Goal: Task Accomplishment & Management: Manage account settings

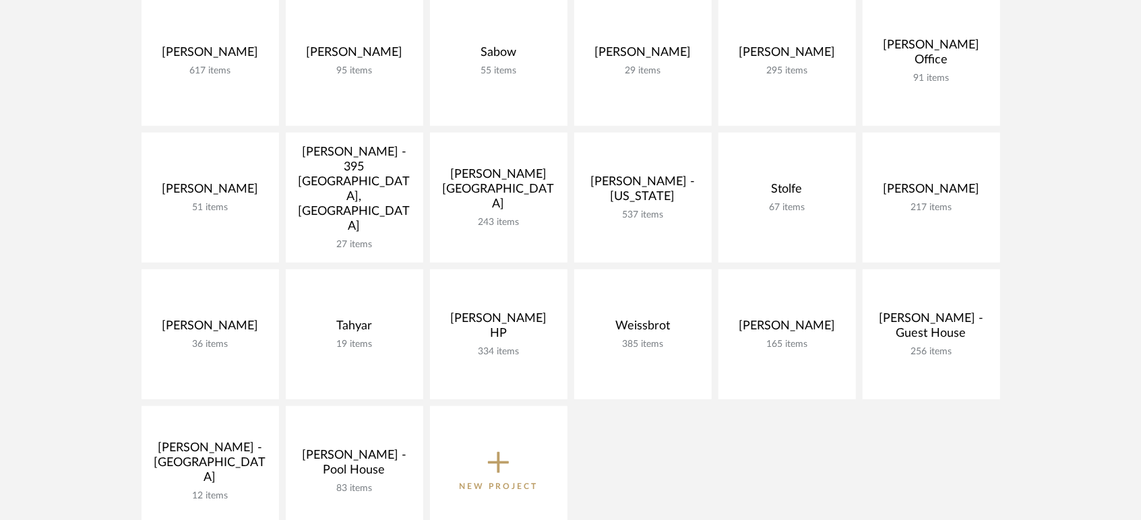
scroll to position [823, 0]
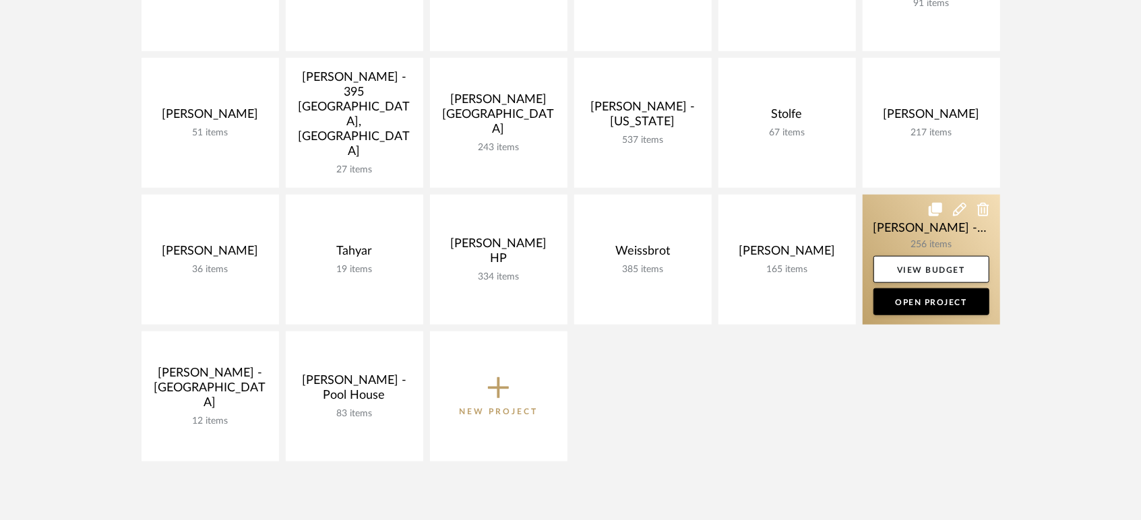
click at [894, 220] on link at bounding box center [931, 260] width 137 height 130
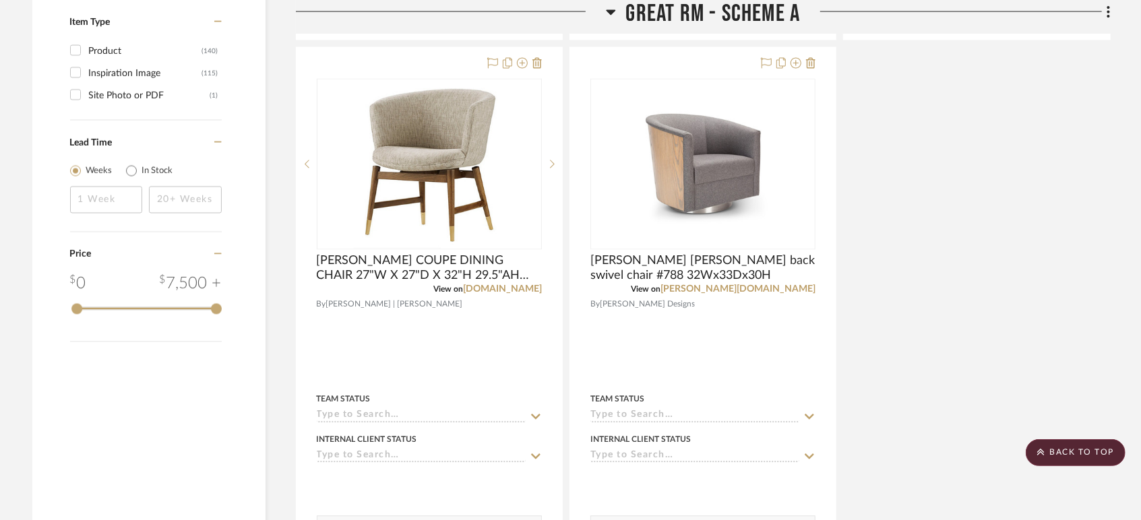
scroll to position [1946, 0]
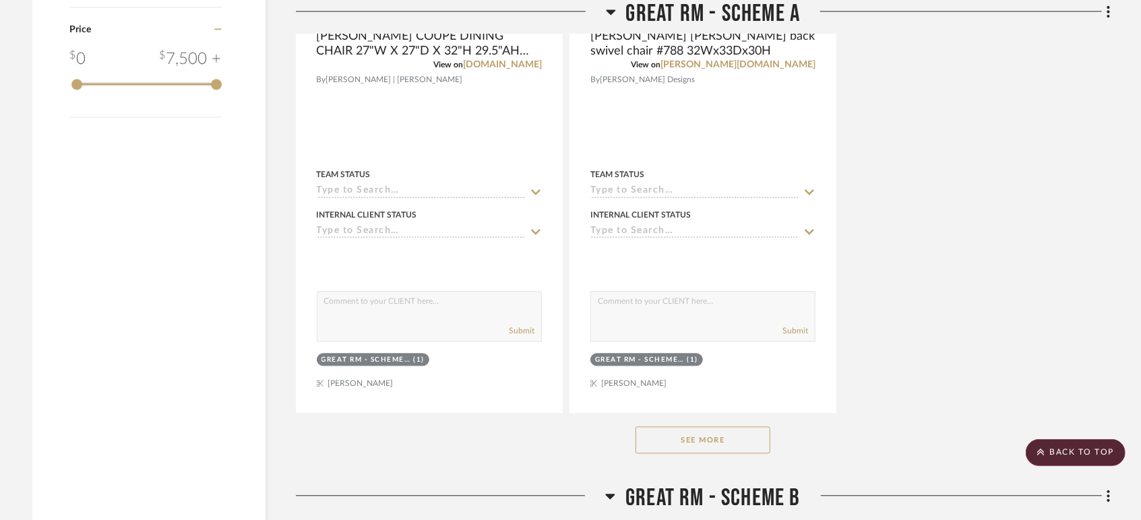
click at [704, 442] on button "See More" at bounding box center [702, 440] width 135 height 27
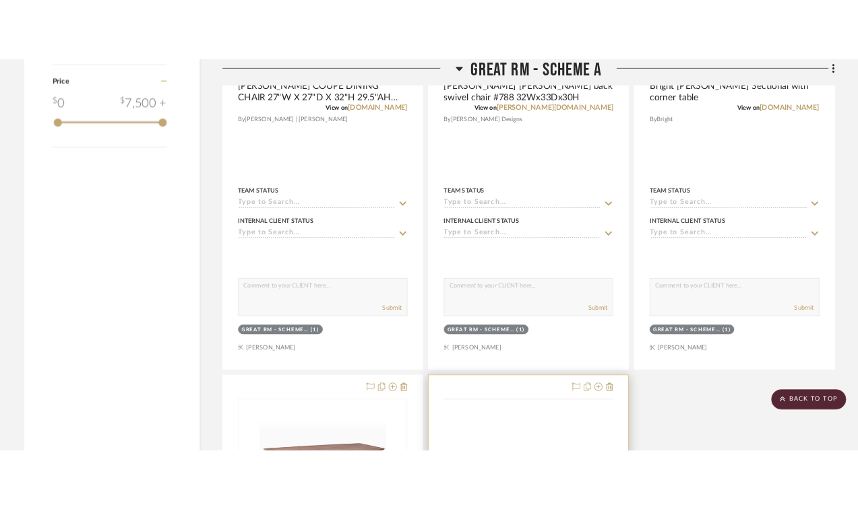
scroll to position [2246, 0]
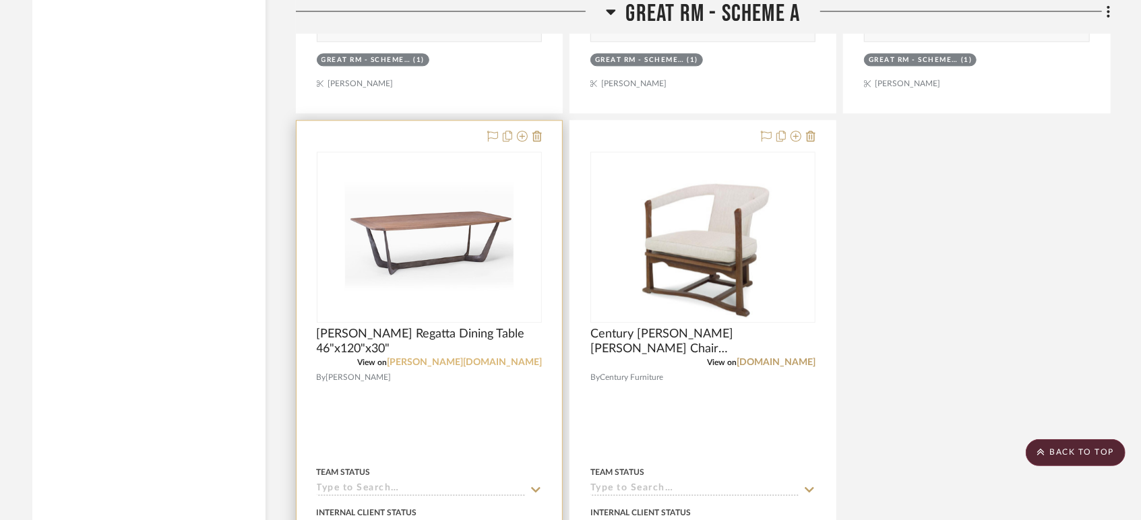
click at [509, 361] on link "[PERSON_NAME][DOMAIN_NAME]" at bounding box center [464, 362] width 155 height 9
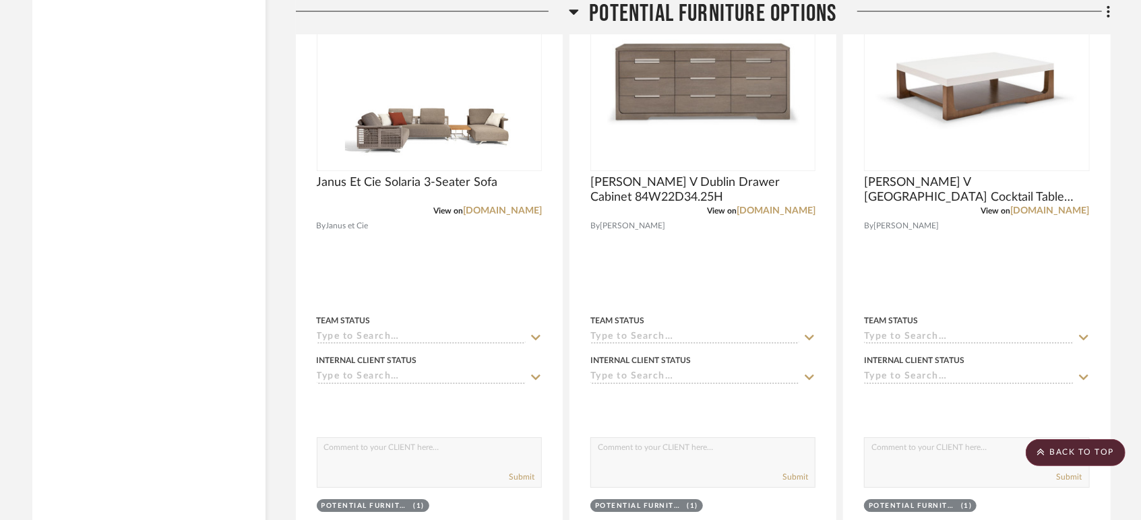
scroll to position [9434, 0]
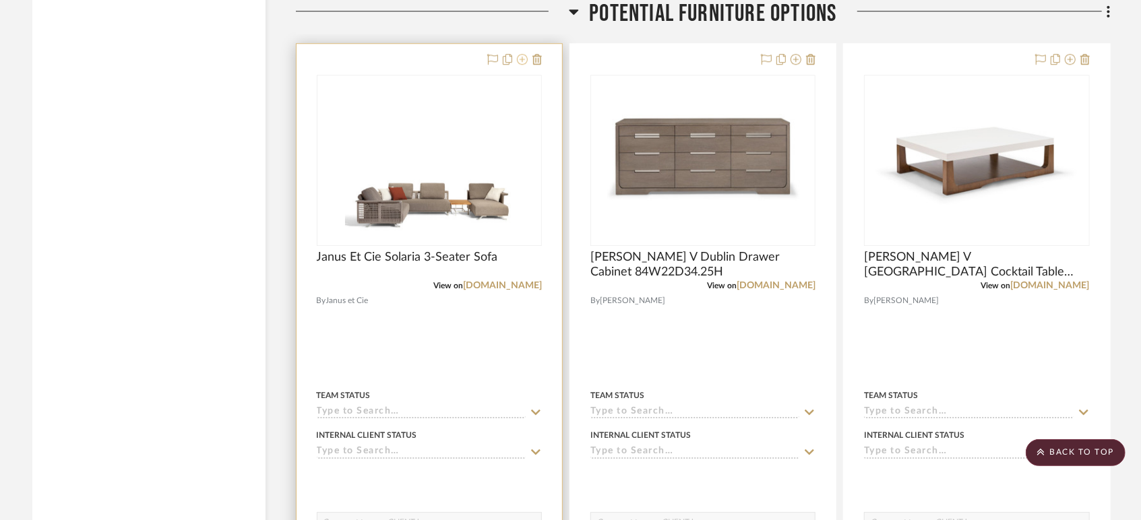
click at [520, 63] on icon at bounding box center [522, 59] width 11 height 11
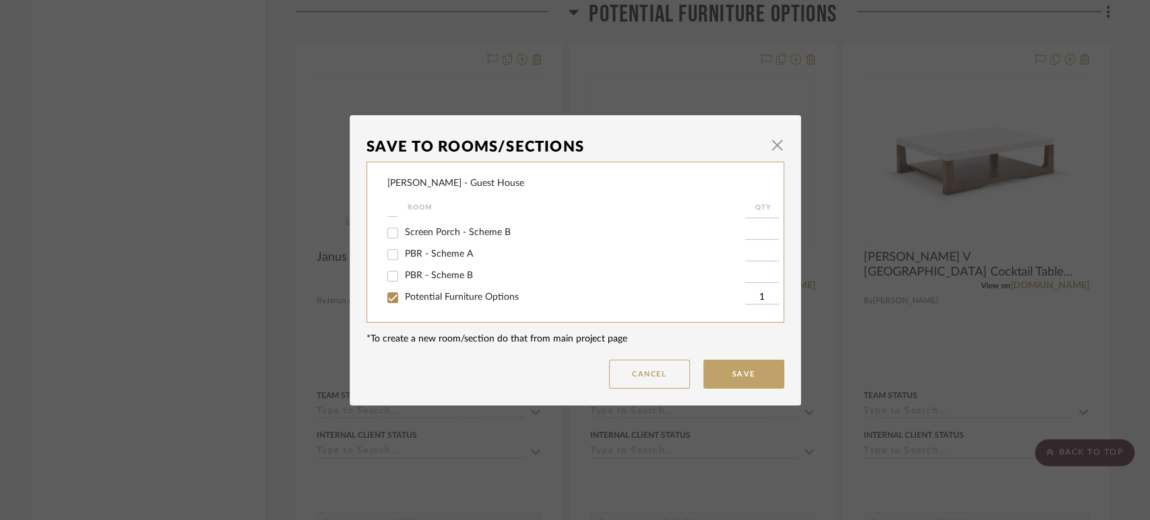
scroll to position [69, 0]
click at [466, 284] on span "Screen Porch - Scheme A" at bounding box center [458, 285] width 106 height 9
click at [404, 284] on input "Screen Porch - Scheme A" at bounding box center [393, 287] width 22 height 22
checkbox input "true"
type input "1"
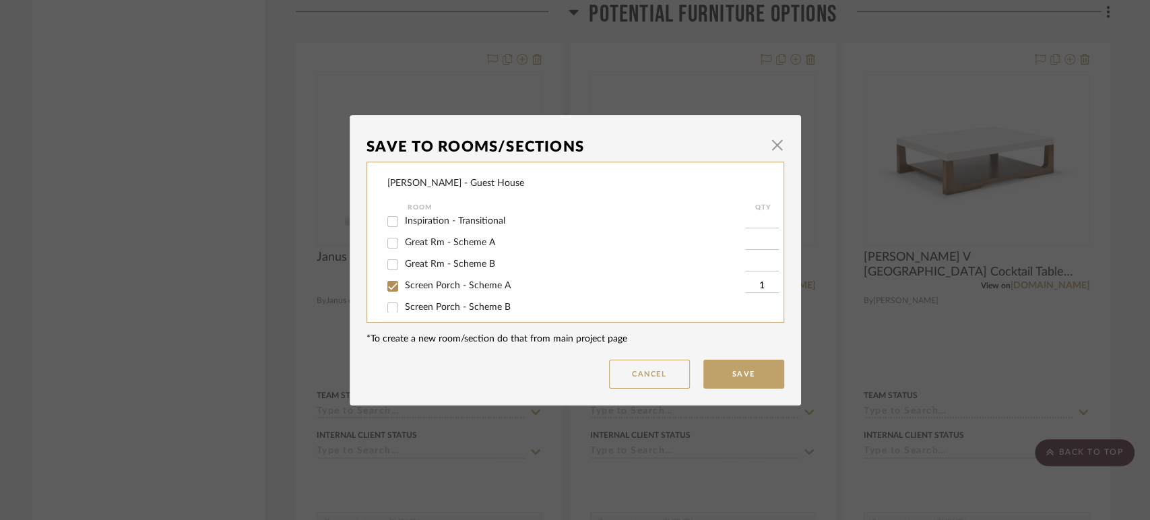
scroll to position [144, 0]
click at [453, 297] on span "Potential Furniture Options" at bounding box center [462, 296] width 114 height 9
click at [404, 297] on input "Potential Furniture Options" at bounding box center [393, 298] width 22 height 22
checkbox input "false"
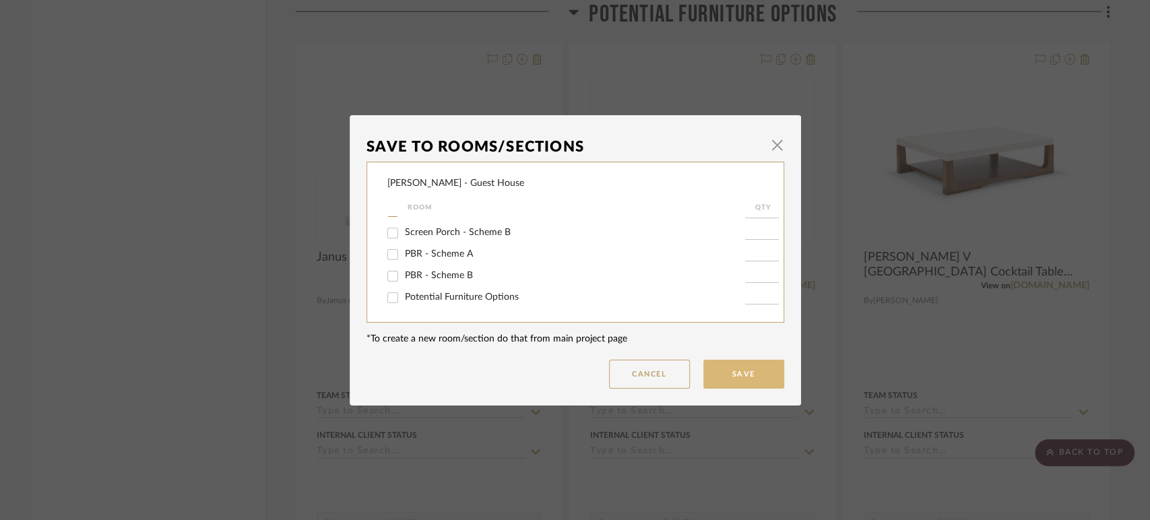
click at [739, 379] on button "Save" at bounding box center [744, 374] width 81 height 29
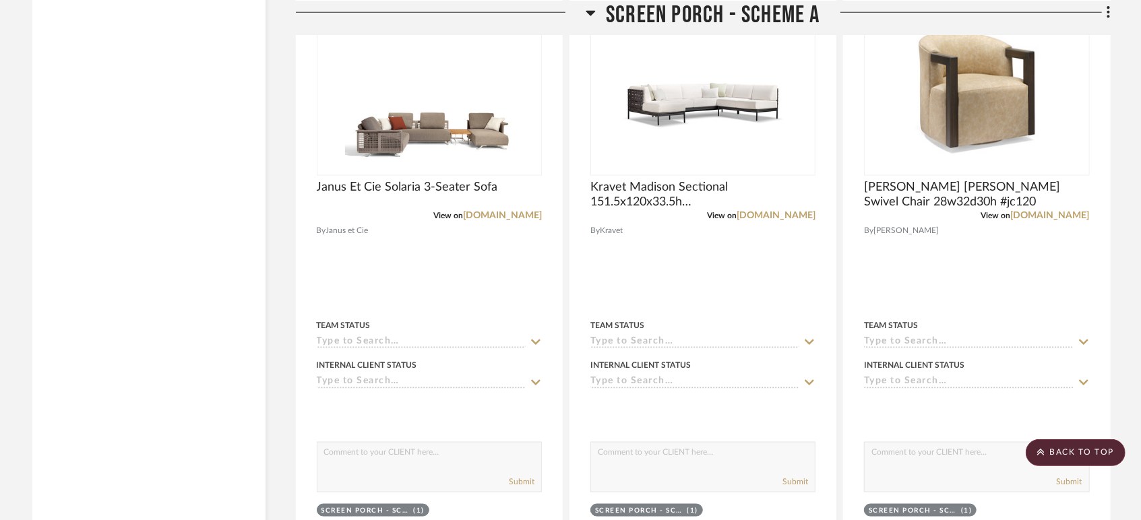
scroll to position [4343, 0]
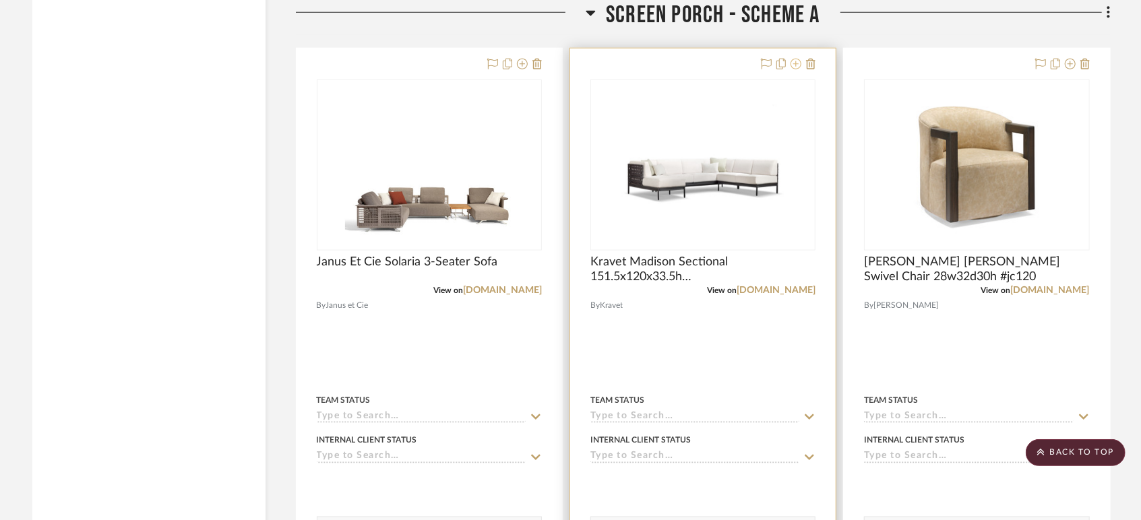
click at [793, 63] on icon at bounding box center [795, 64] width 11 height 11
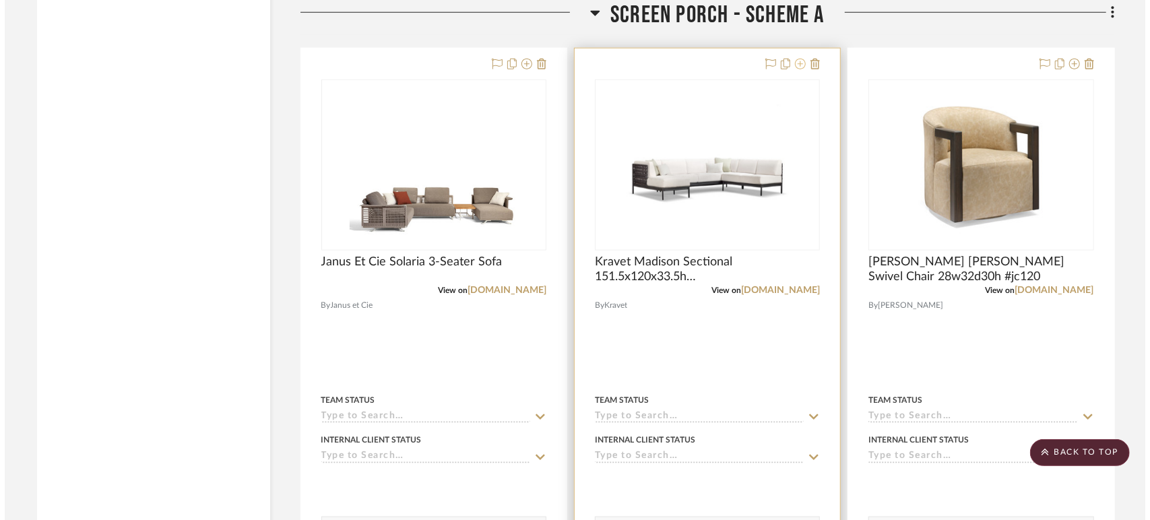
scroll to position [0, 0]
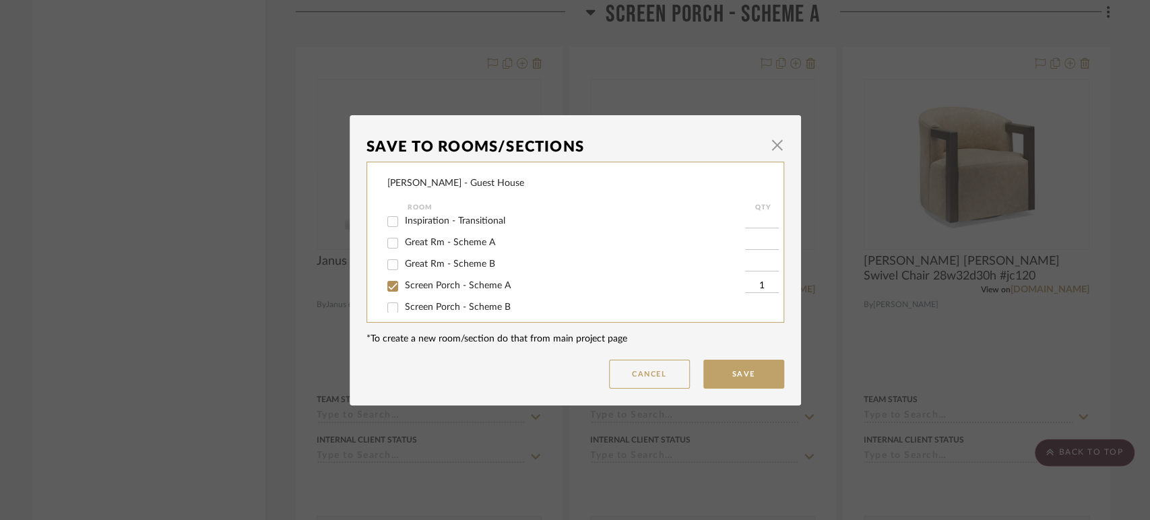
click at [417, 284] on span "Screen Porch - Scheme A" at bounding box center [458, 285] width 106 height 9
click at [404, 284] on input "Screen Porch - Scheme A" at bounding box center [393, 287] width 22 height 22
checkbox input "false"
click at [419, 298] on span "Potential Furniture Options" at bounding box center [462, 296] width 114 height 9
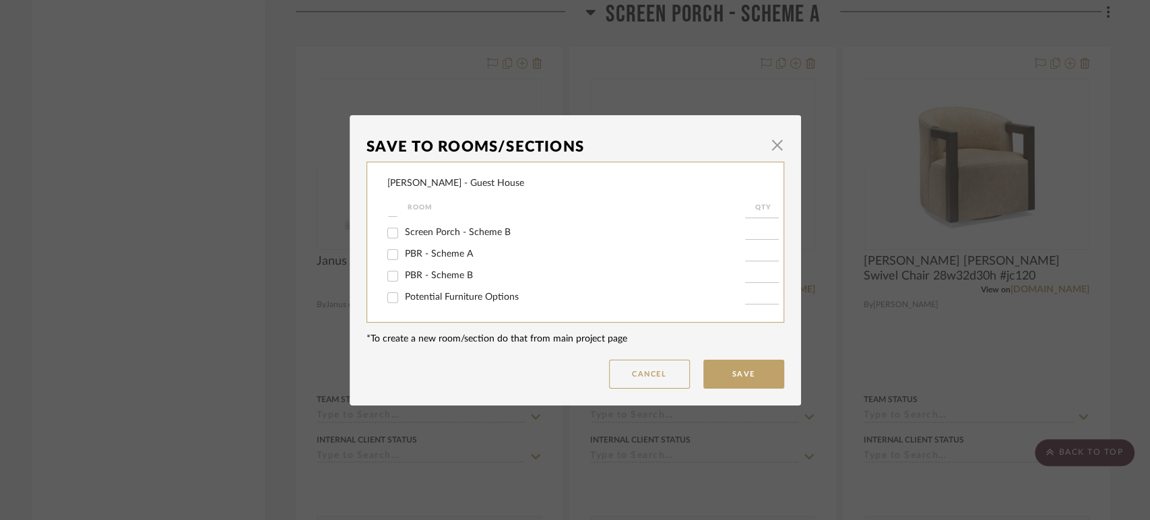
click at [404, 298] on input "Potential Furniture Options" at bounding box center [393, 298] width 22 height 22
checkbox input "true"
type input "1"
click at [726, 369] on button "Save" at bounding box center [744, 374] width 81 height 29
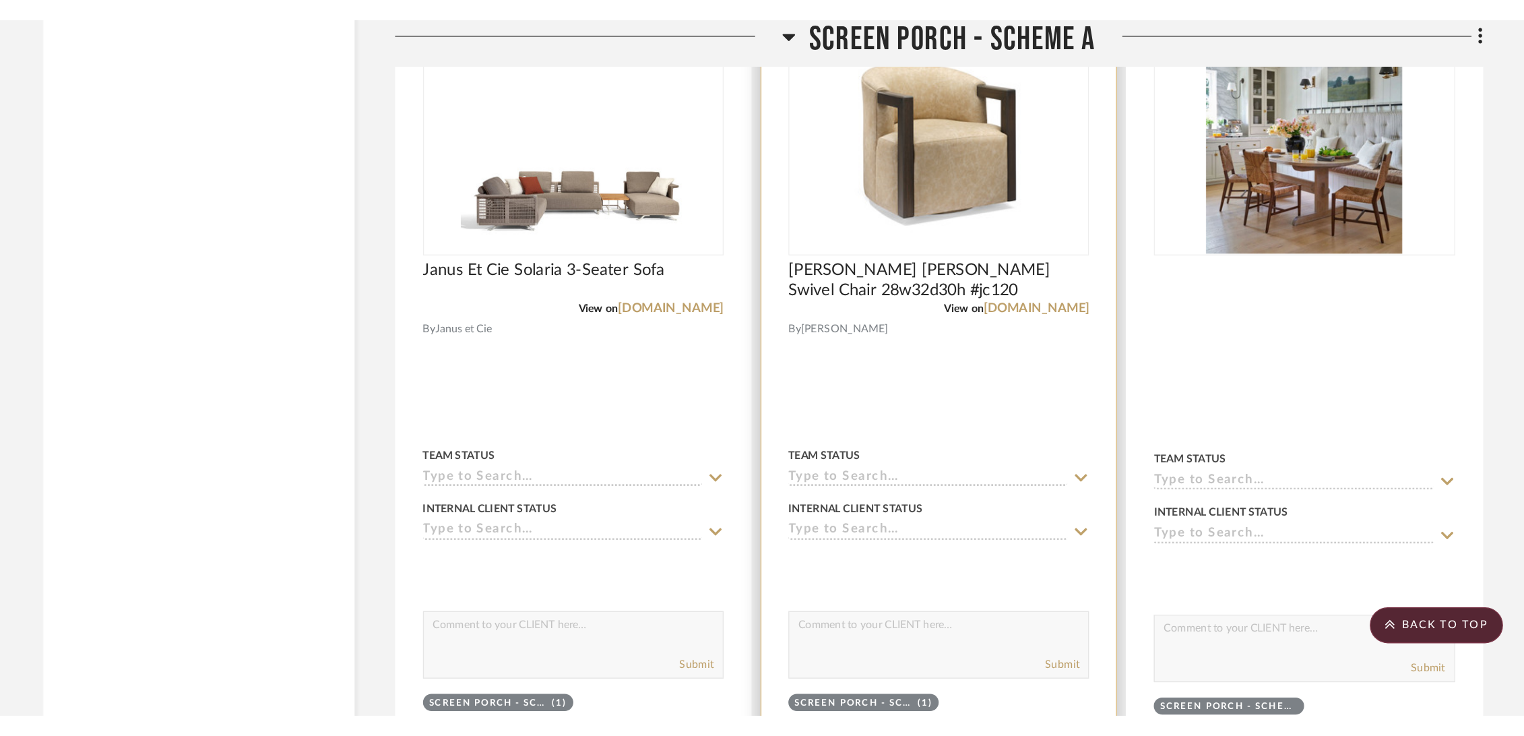
scroll to position [4343, 0]
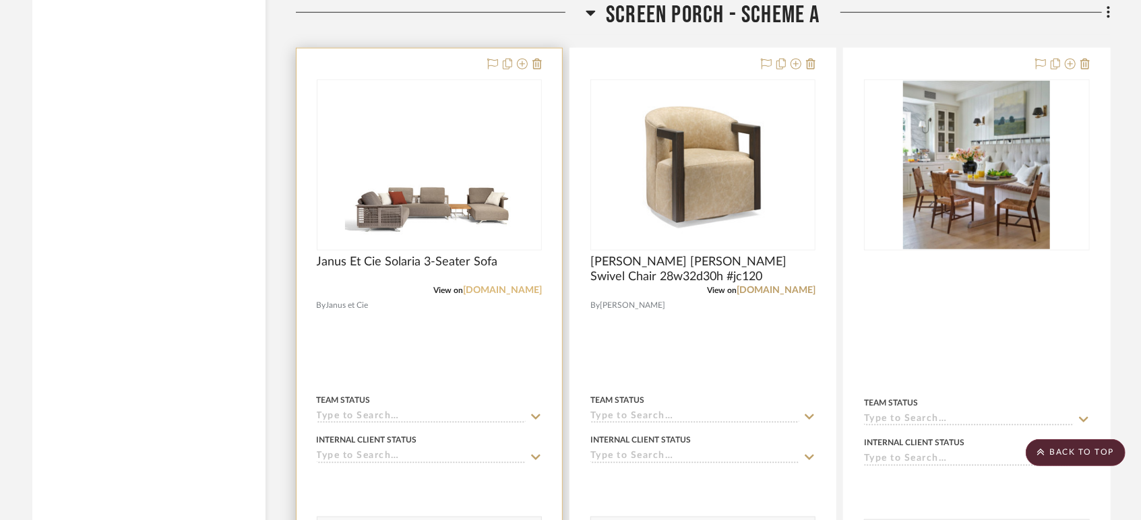
click at [528, 292] on link "[DOMAIN_NAME]" at bounding box center [502, 290] width 79 height 9
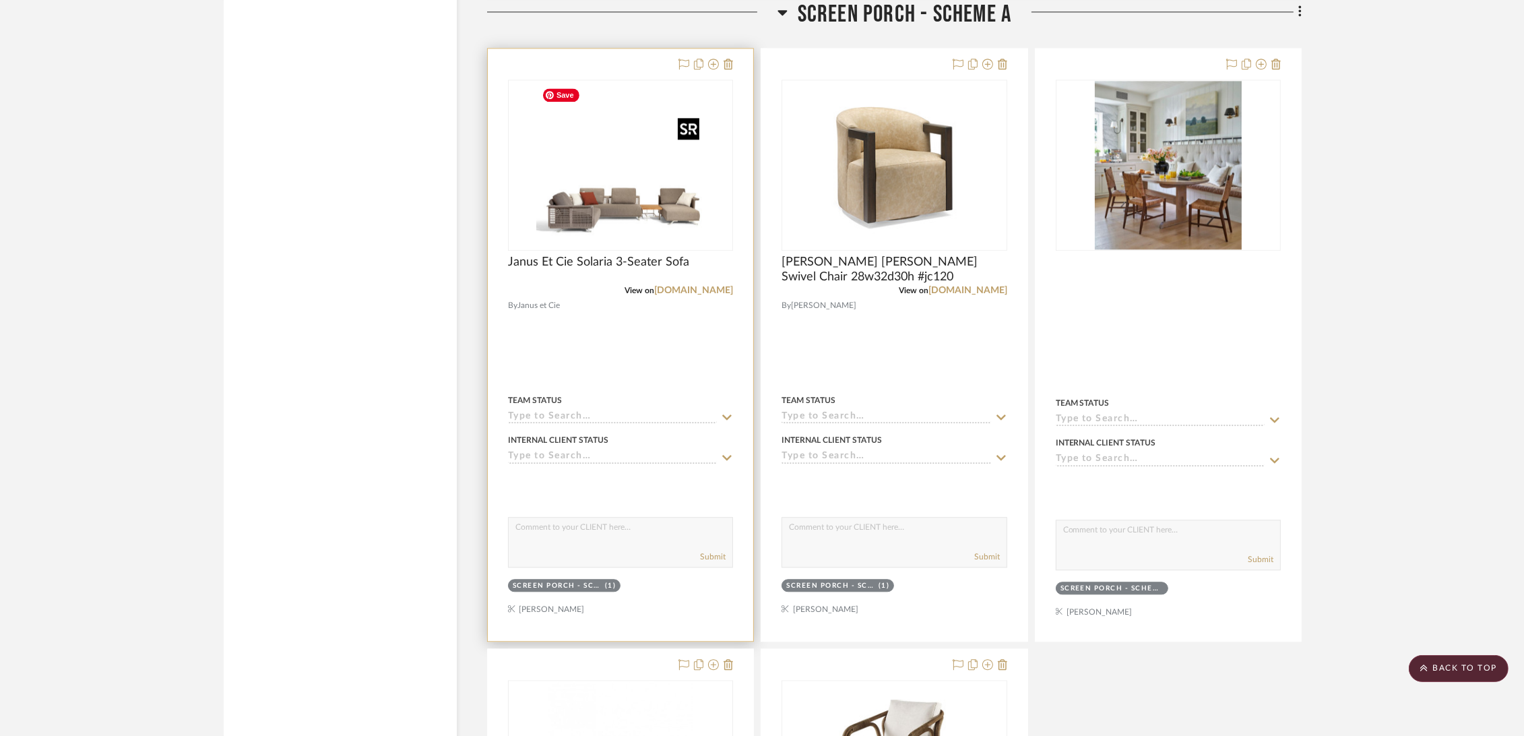
click at [636, 168] on img "0" at bounding box center [620, 165] width 168 height 168
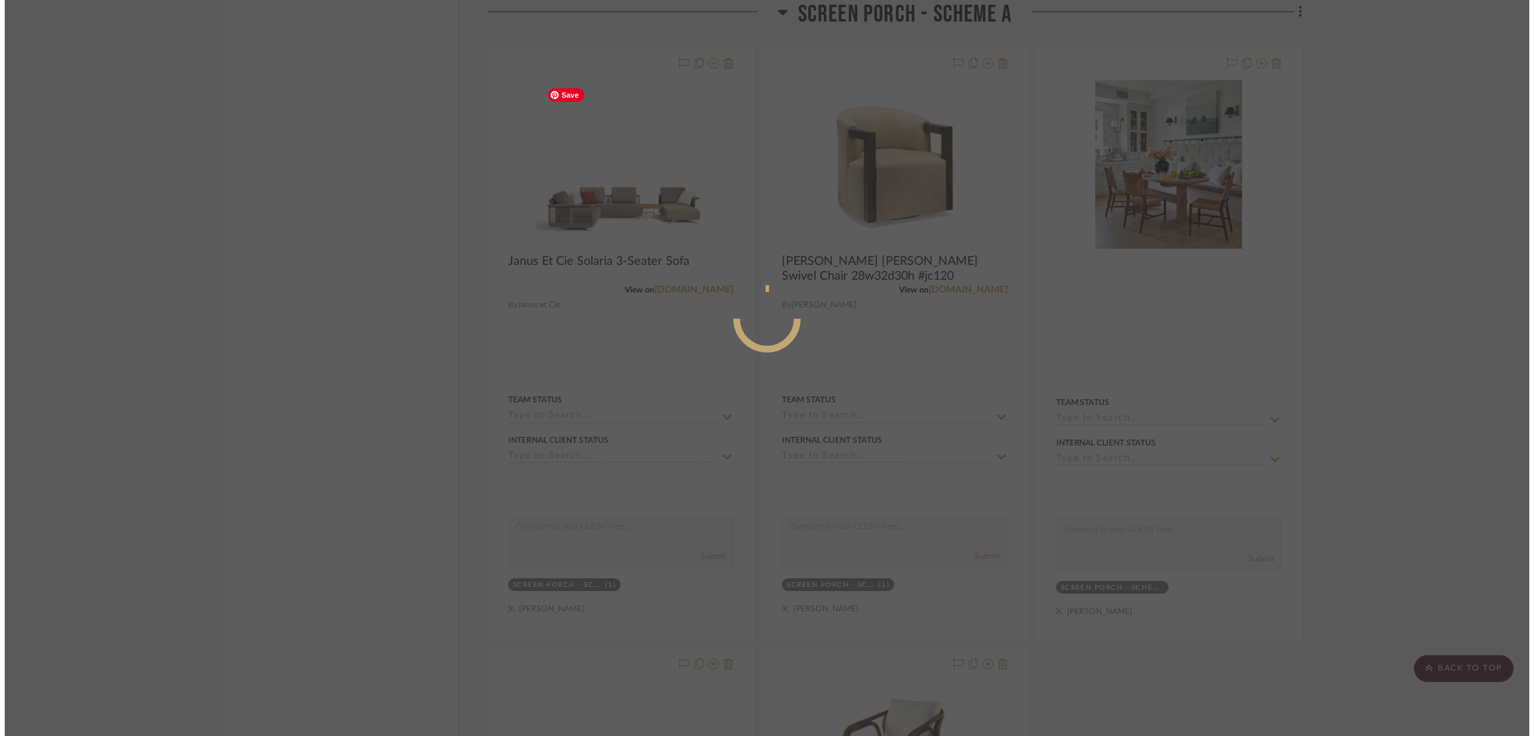
scroll to position [0, 0]
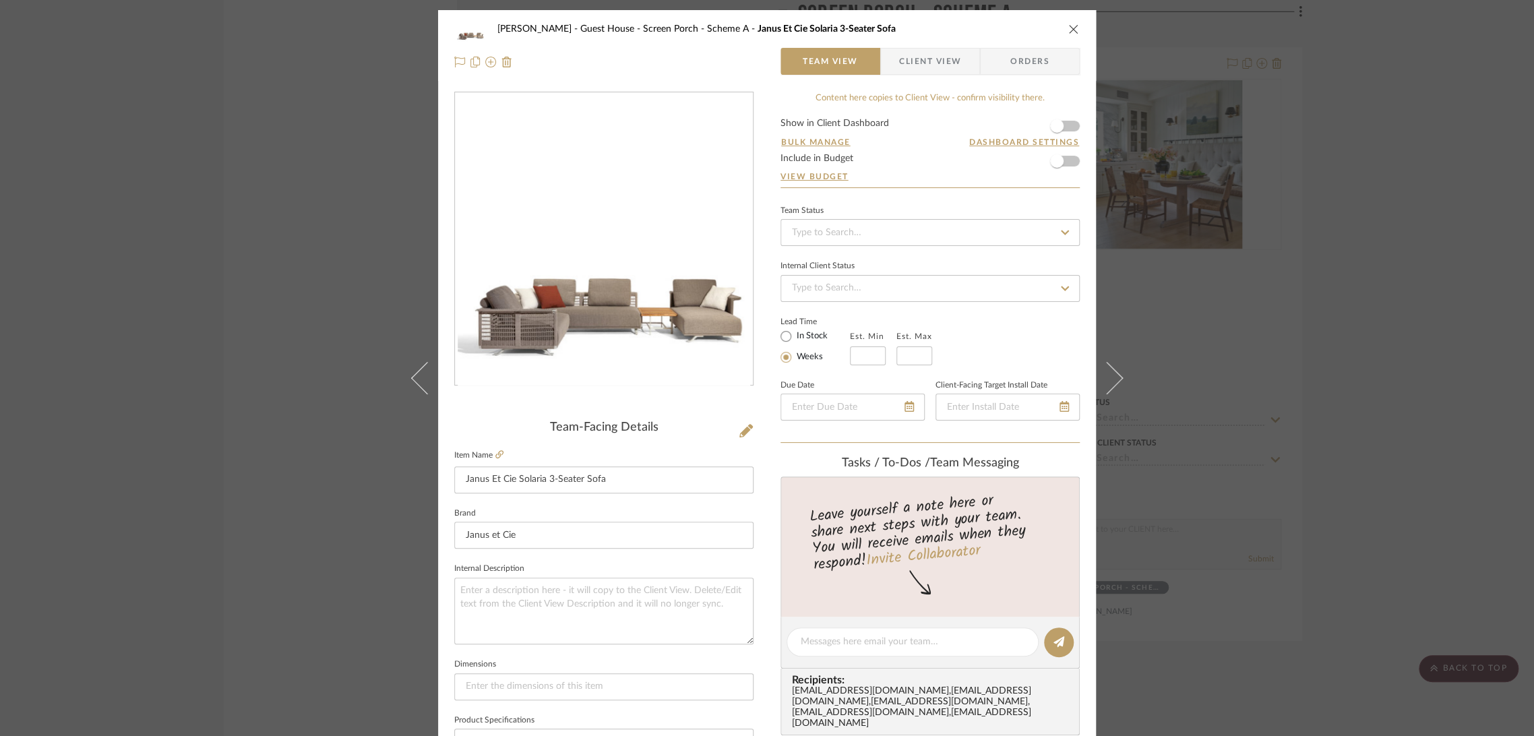
click at [866, 25] on icon "close" at bounding box center [1073, 29] width 11 height 11
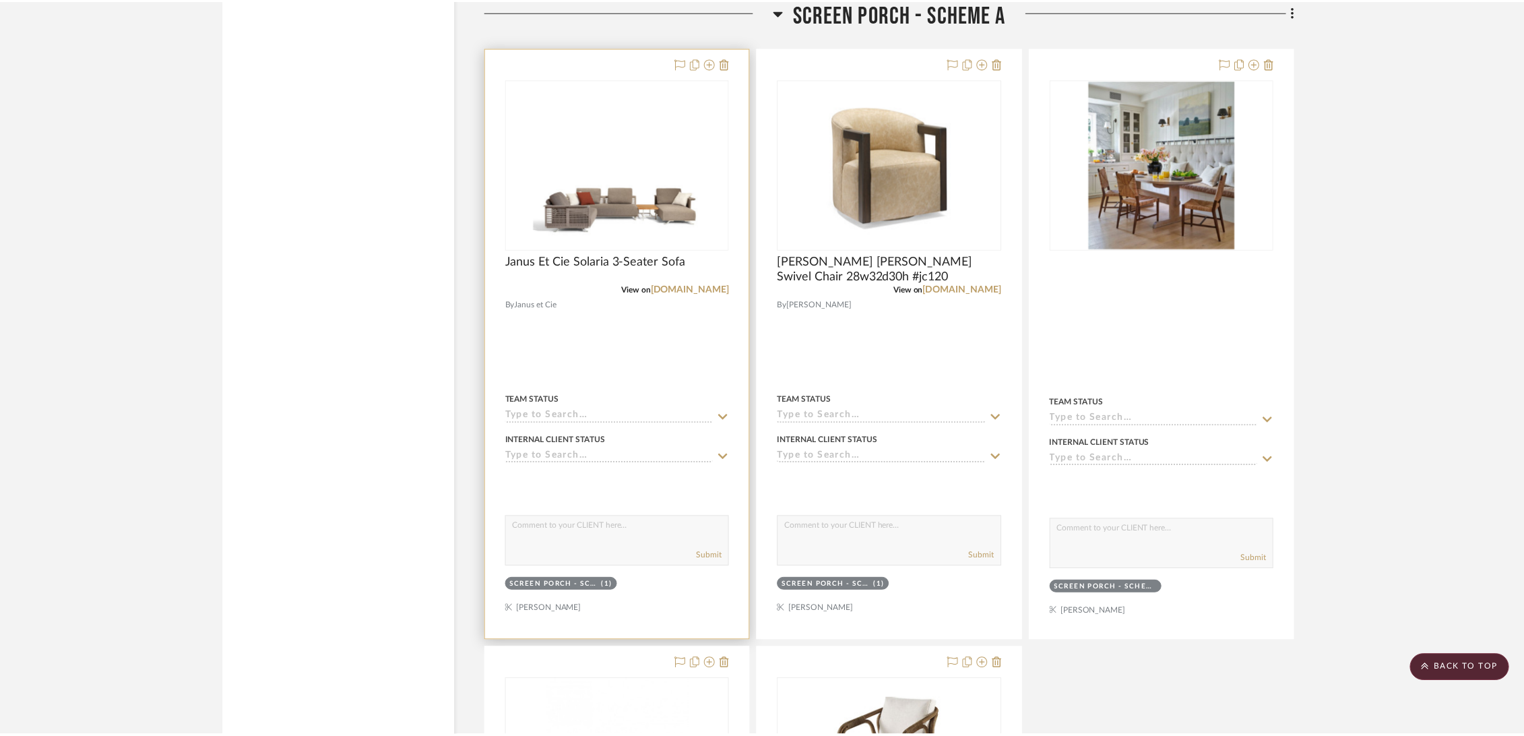
scroll to position [4343, 0]
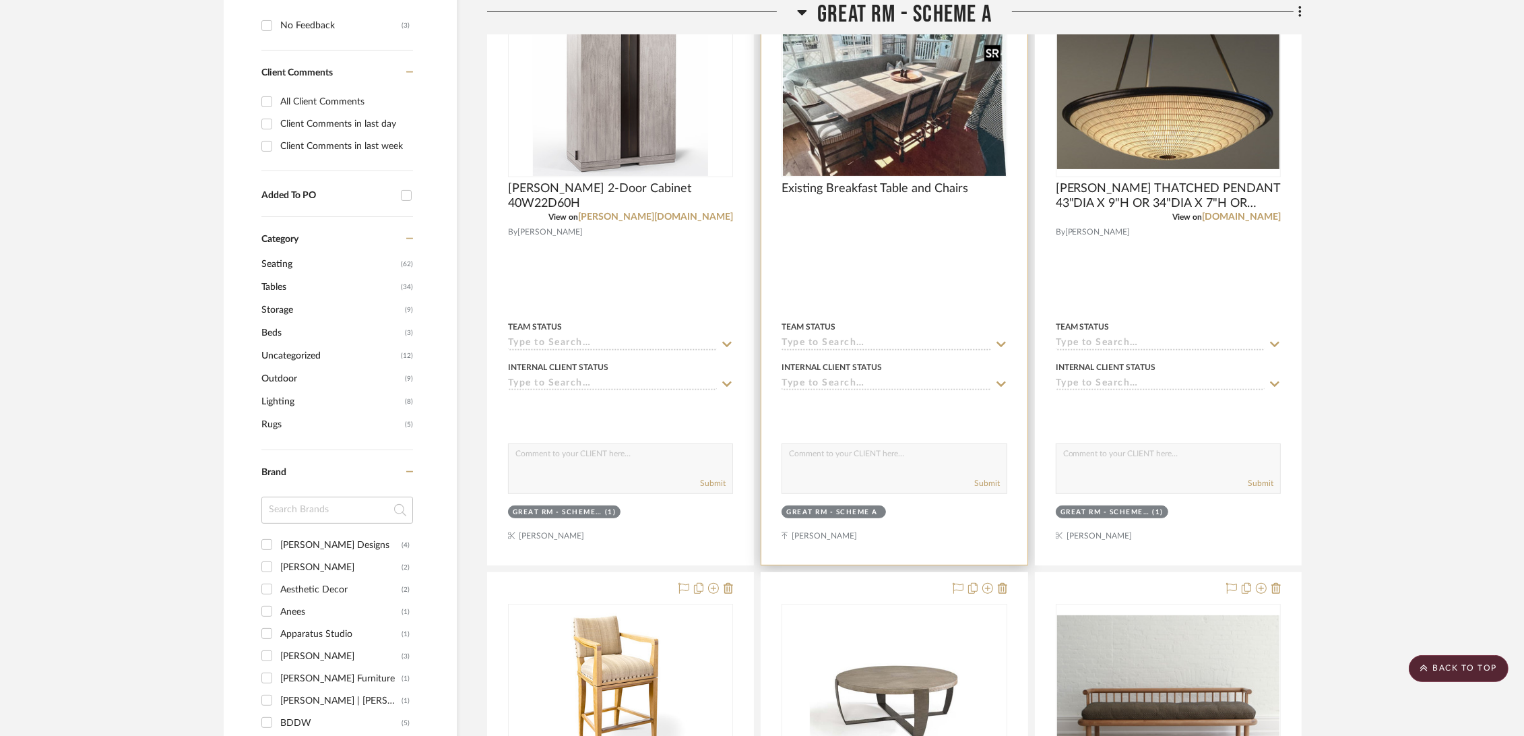
scroll to position [374, 0]
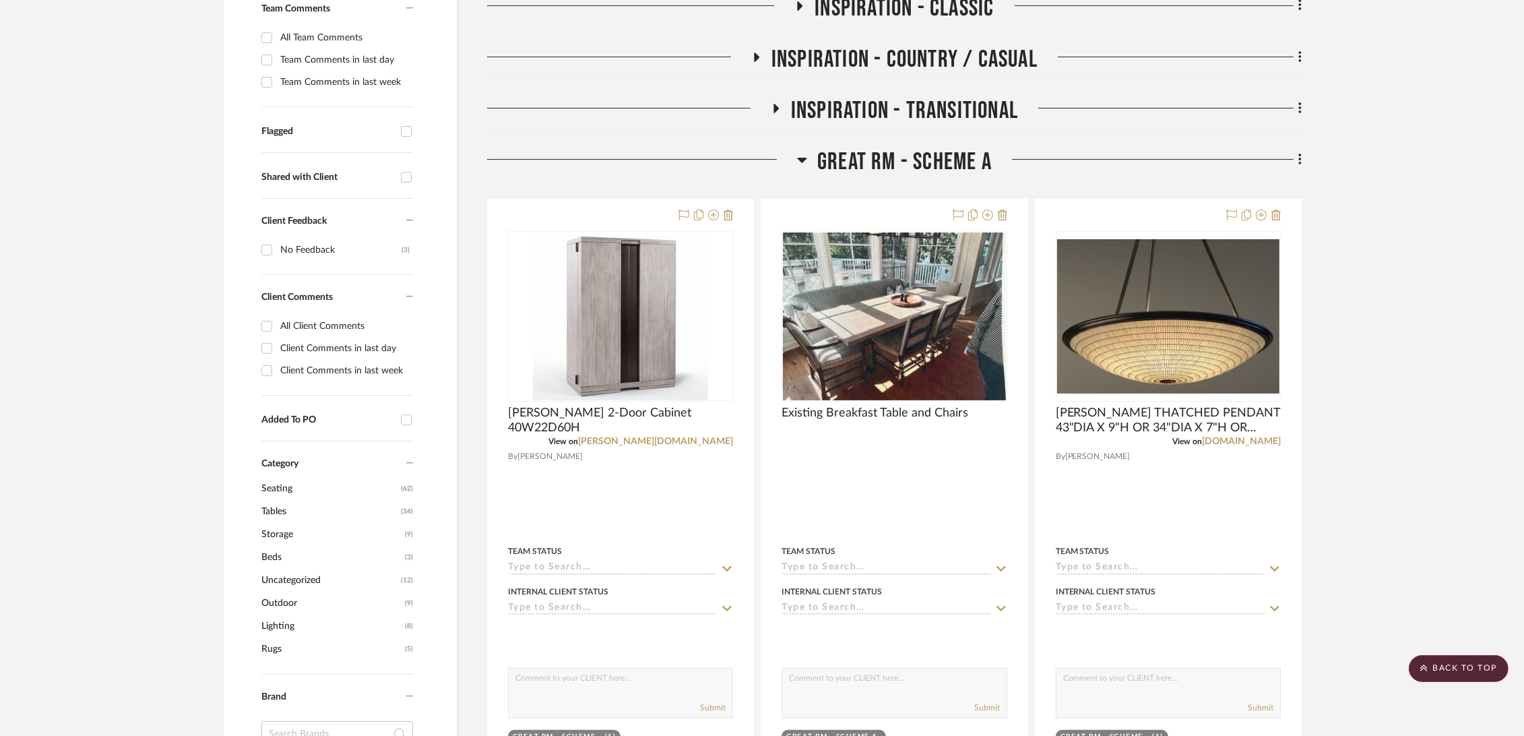
click at [900, 160] on span "Great Rm - Scheme A" at bounding box center [904, 162] width 175 height 29
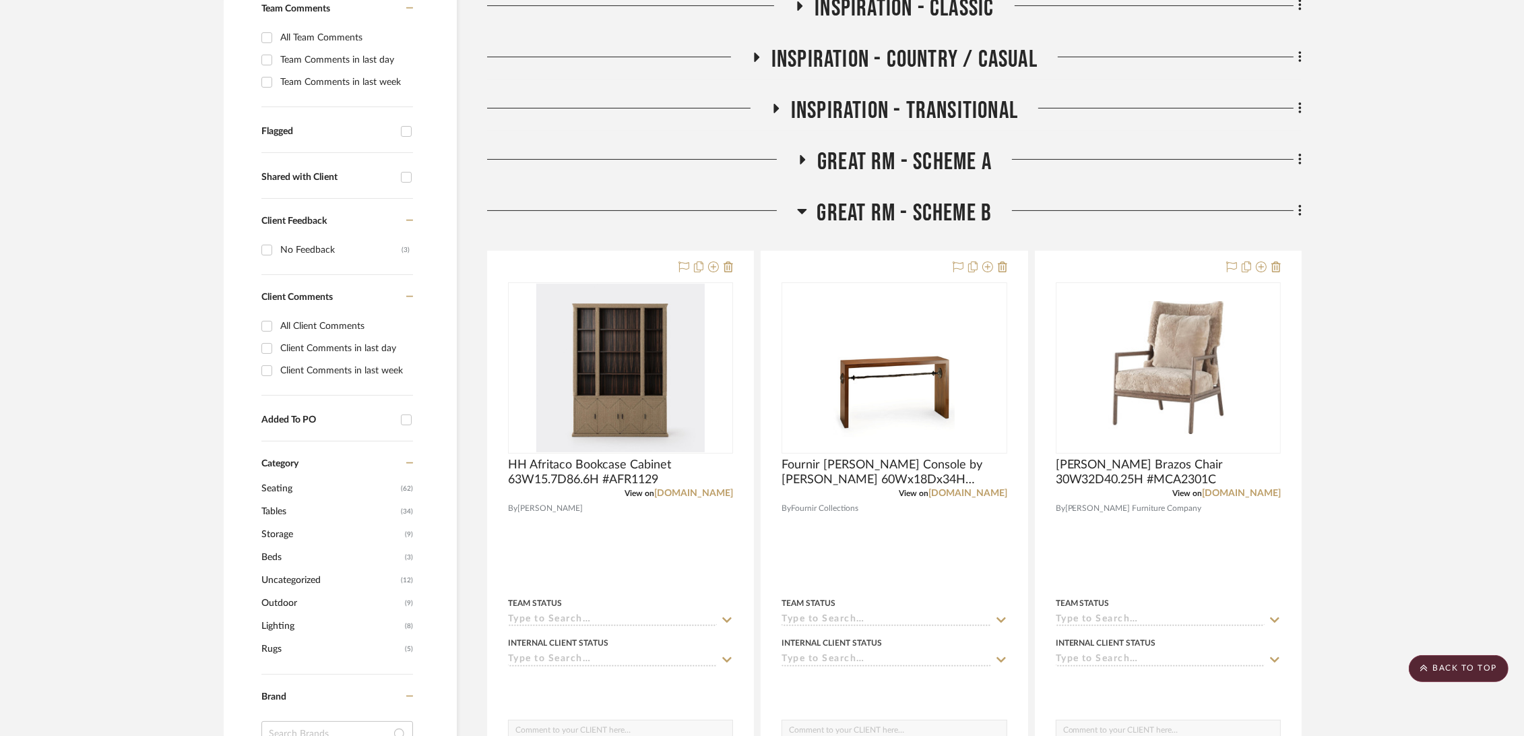
click at [901, 212] on span "Great Rm - Scheme B" at bounding box center [904, 213] width 175 height 29
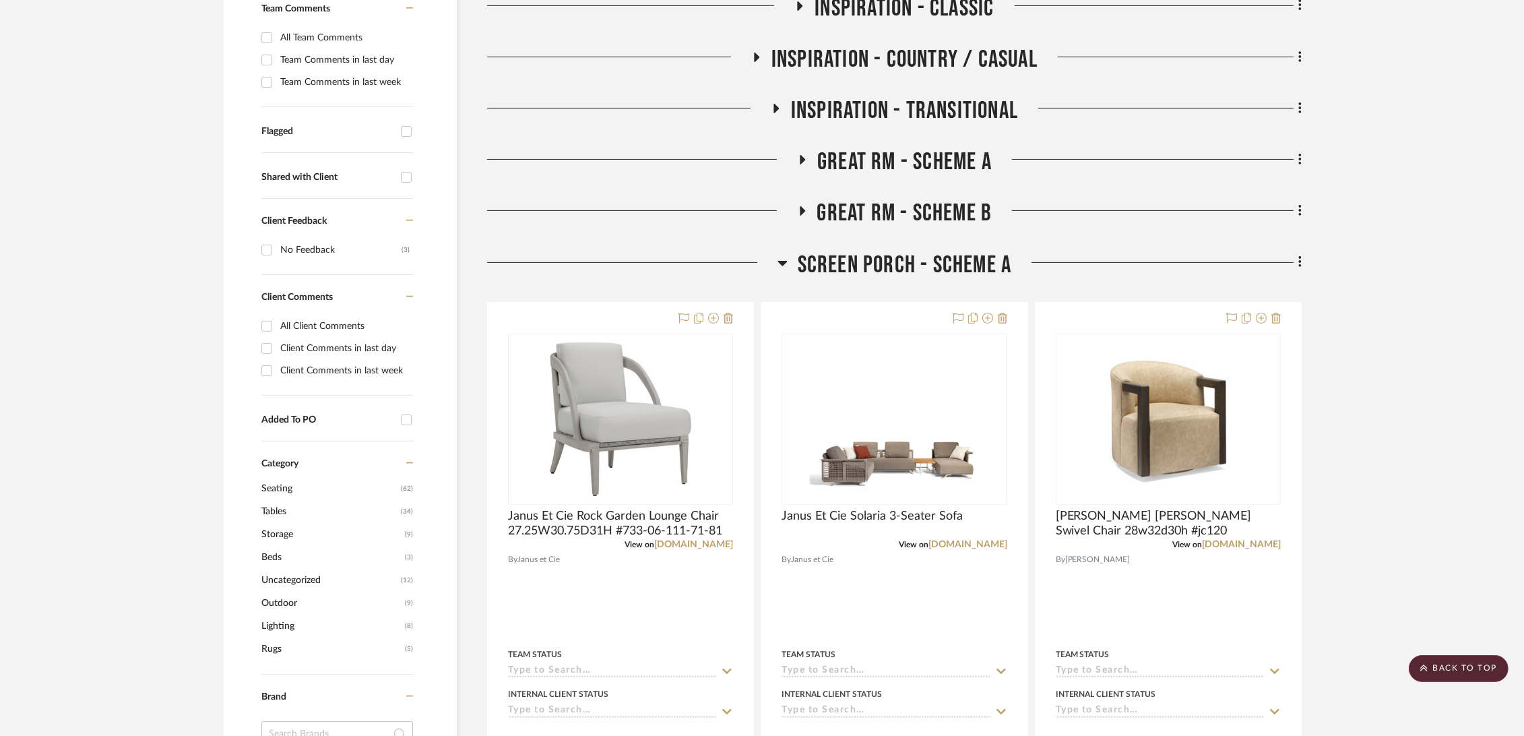
scroll to position [449, 0]
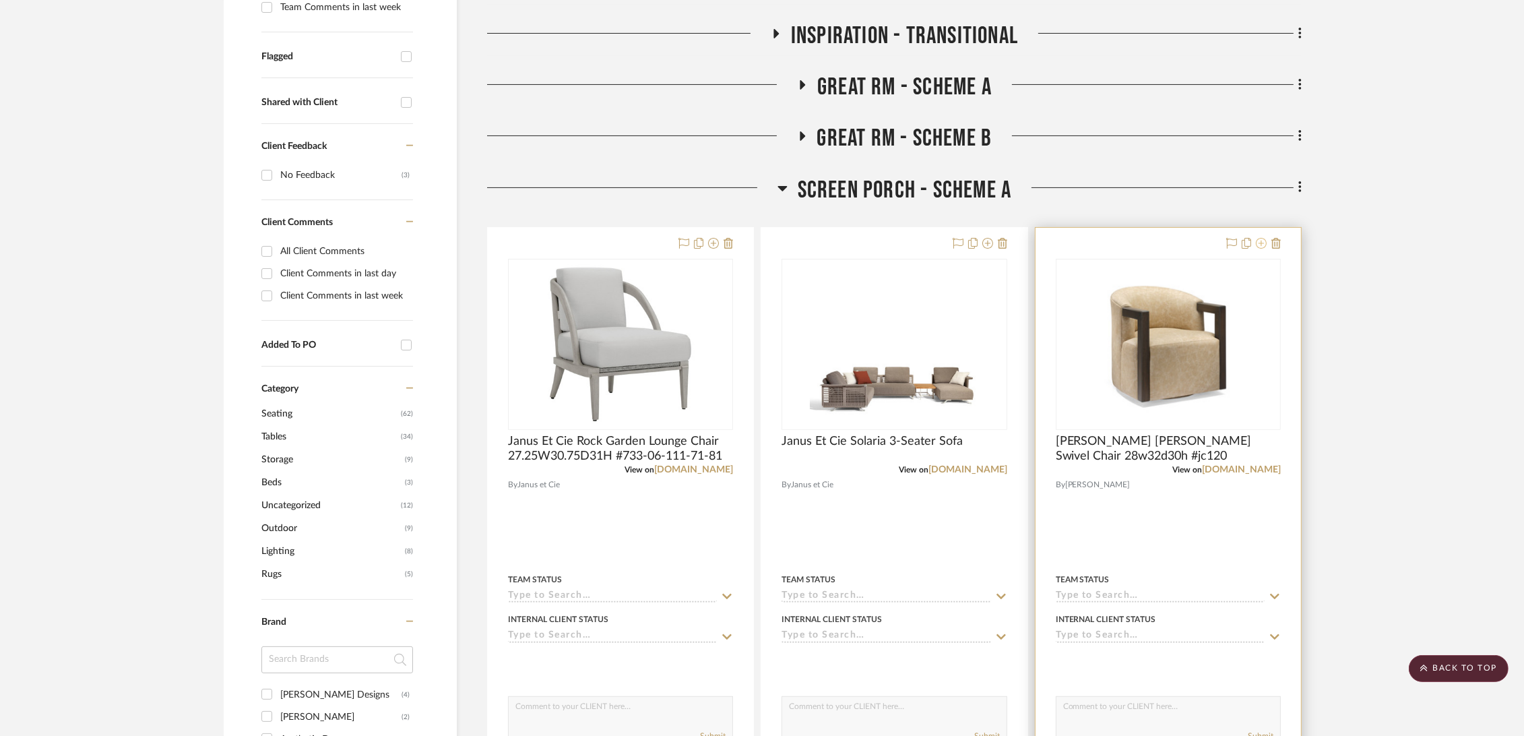
click at [1262, 241] on icon at bounding box center [1261, 243] width 11 height 11
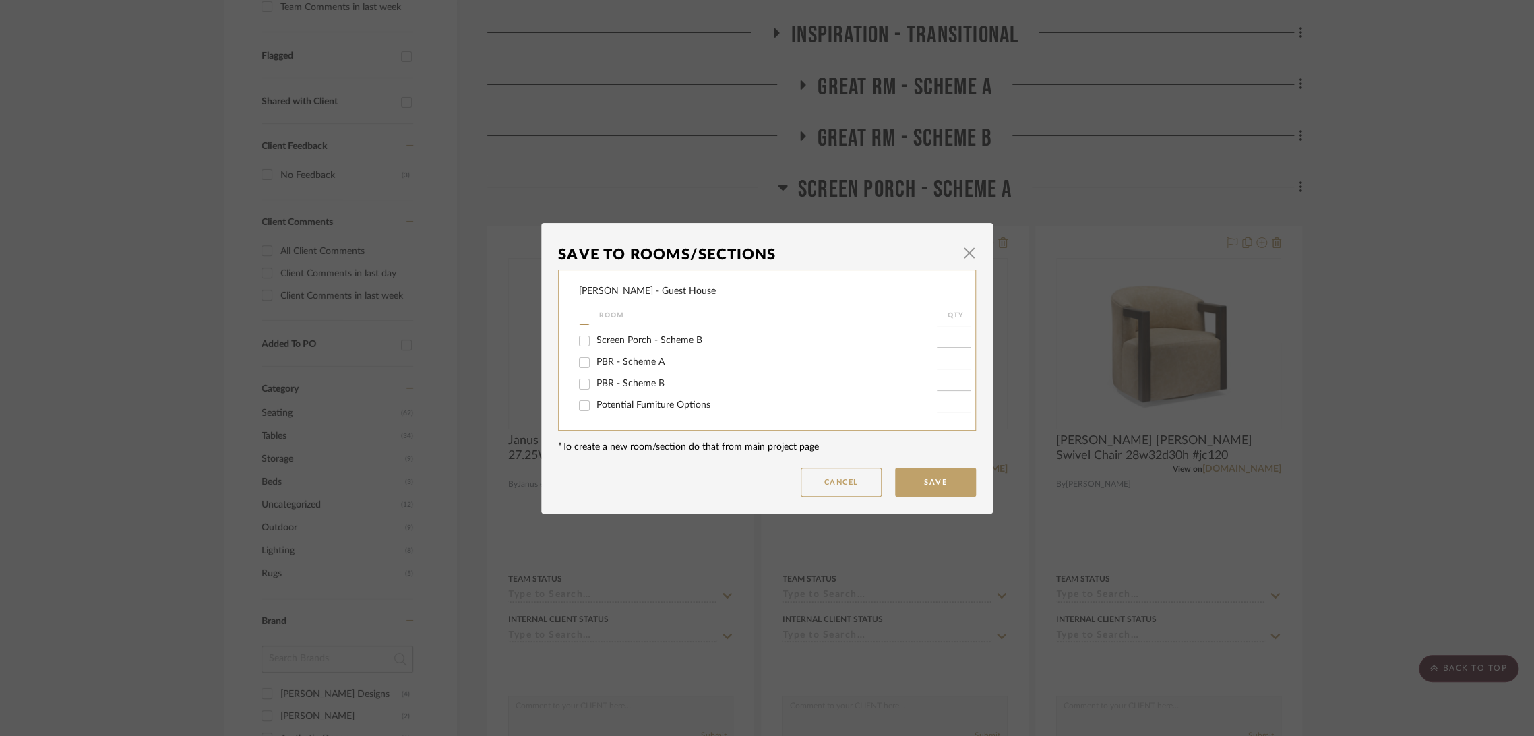
scroll to position [69, 0]
click at [640, 395] on span "Screen Porch - Scheme A" at bounding box center [649, 393] width 106 height 9
click at [595, 395] on input "Screen Porch - Scheme A" at bounding box center [584, 394] width 22 height 22
checkbox input "false"
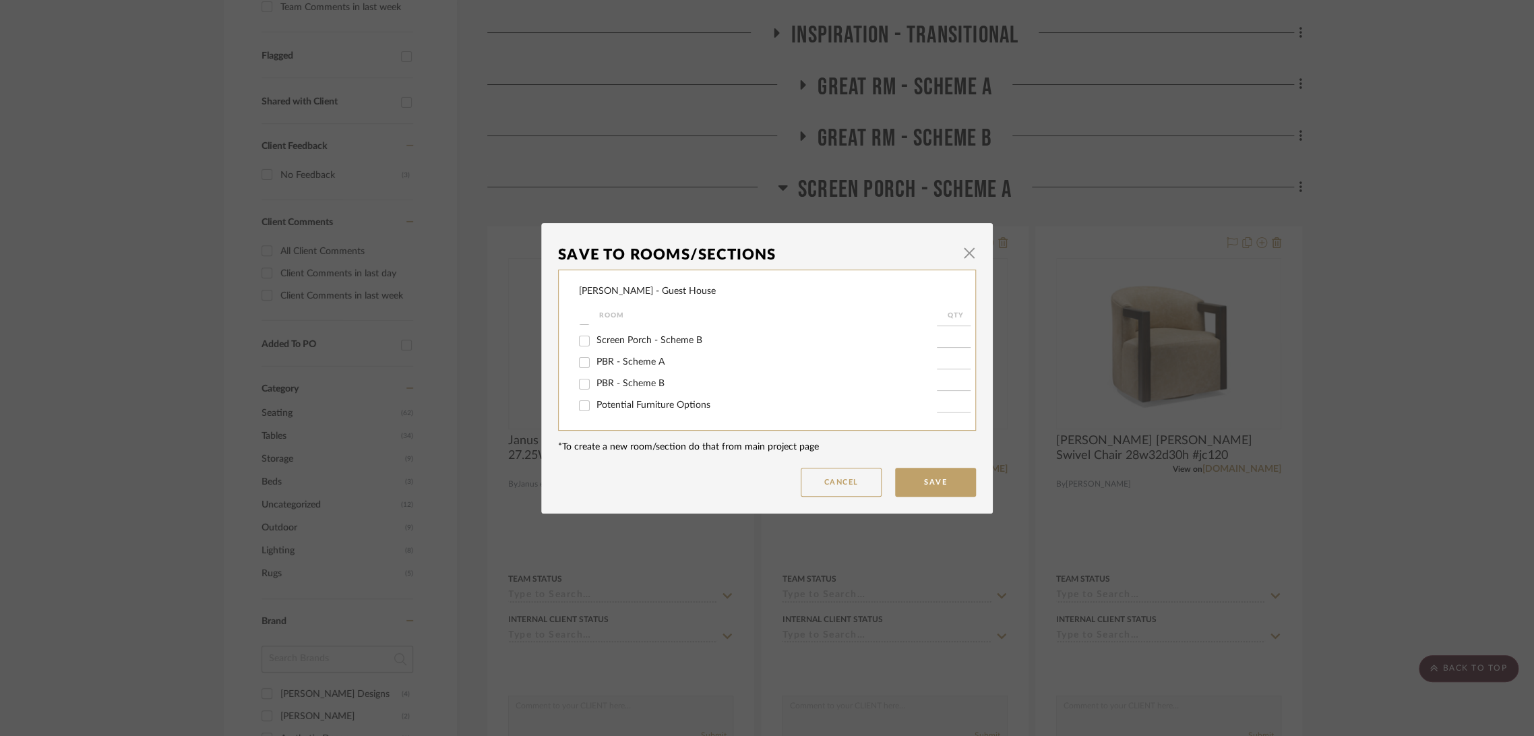
click at [631, 403] on span "Potential Furniture Options" at bounding box center [653, 404] width 114 height 9
click at [595, 403] on input "Potential Furniture Options" at bounding box center [584, 406] width 22 height 22
checkbox input "true"
type input "1"
click at [949, 491] on button "Save" at bounding box center [935, 482] width 81 height 29
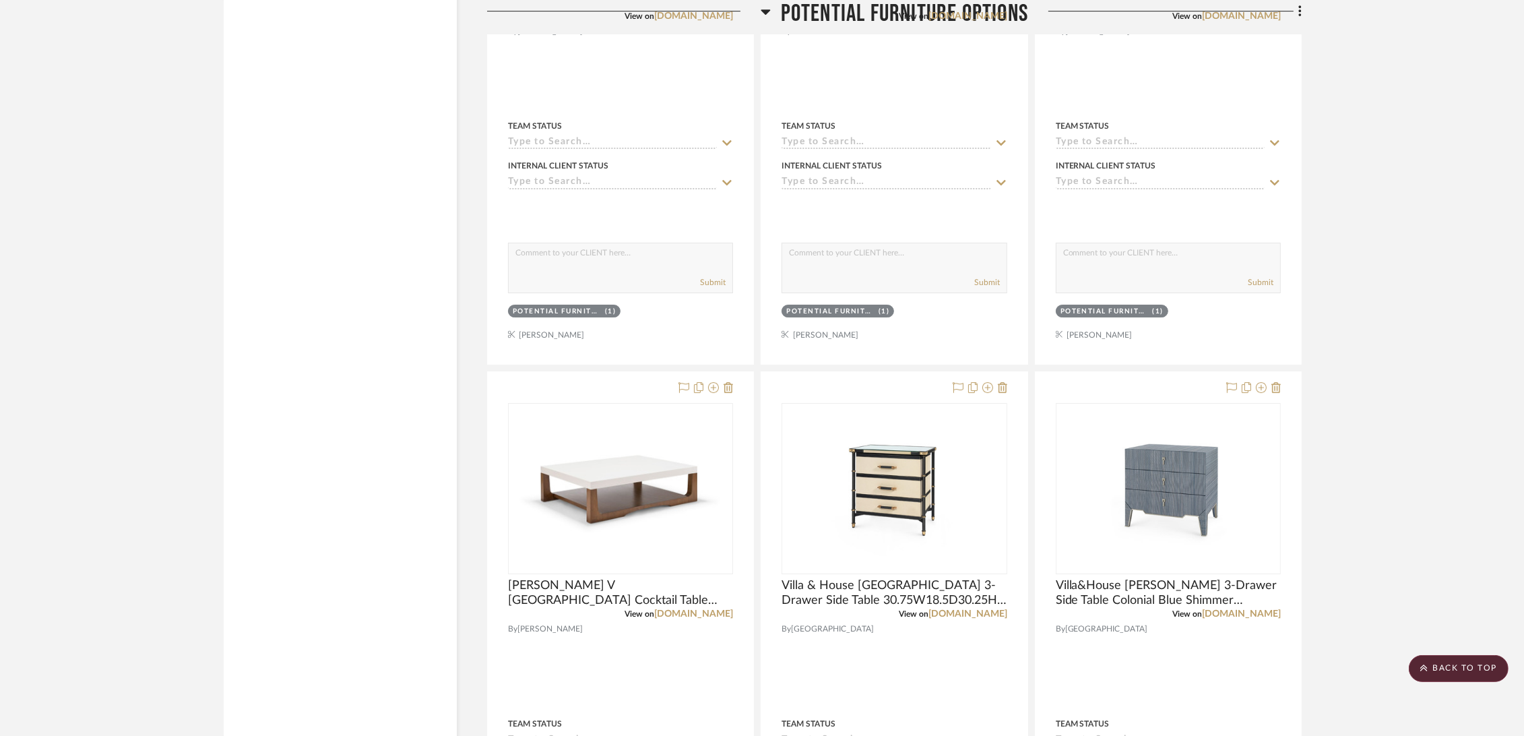
scroll to position [6140, 0]
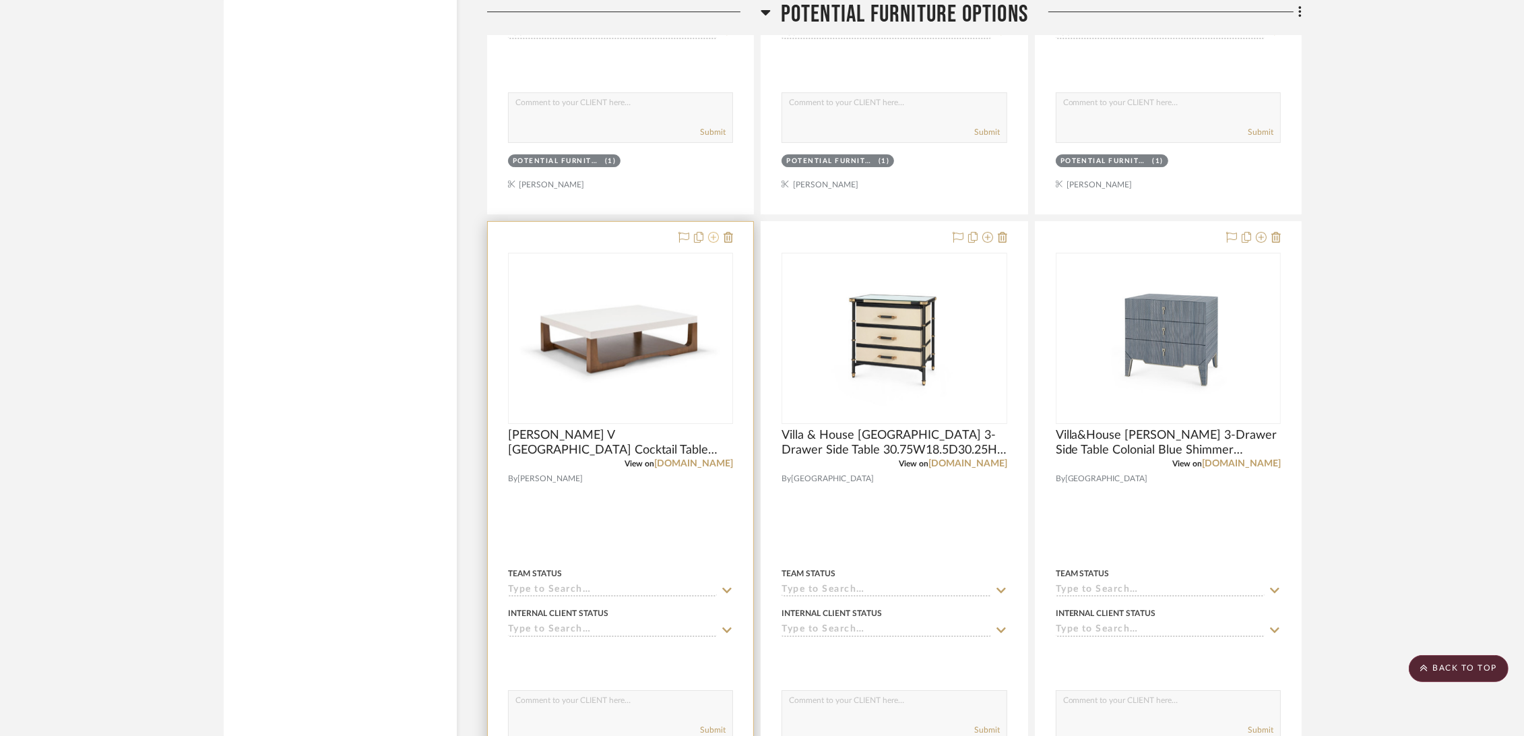
click at [712, 238] on icon at bounding box center [713, 237] width 11 height 11
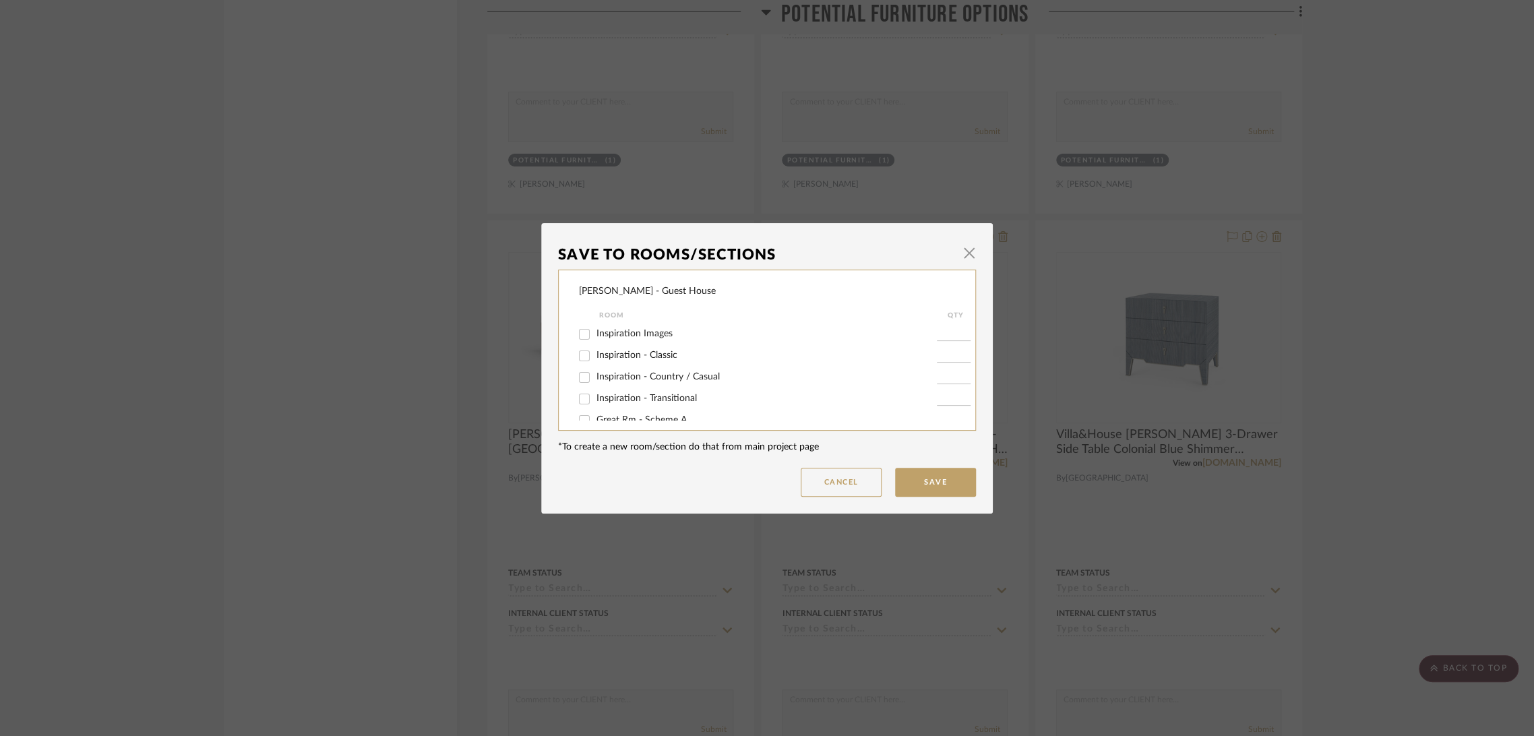
scroll to position [75, 0]
click at [629, 385] on span "Screen Porch - Scheme A" at bounding box center [649, 387] width 106 height 9
click at [595, 385] on input "Screen Porch - Scheme A" at bounding box center [584, 389] width 22 height 22
checkbox input "true"
type input "1"
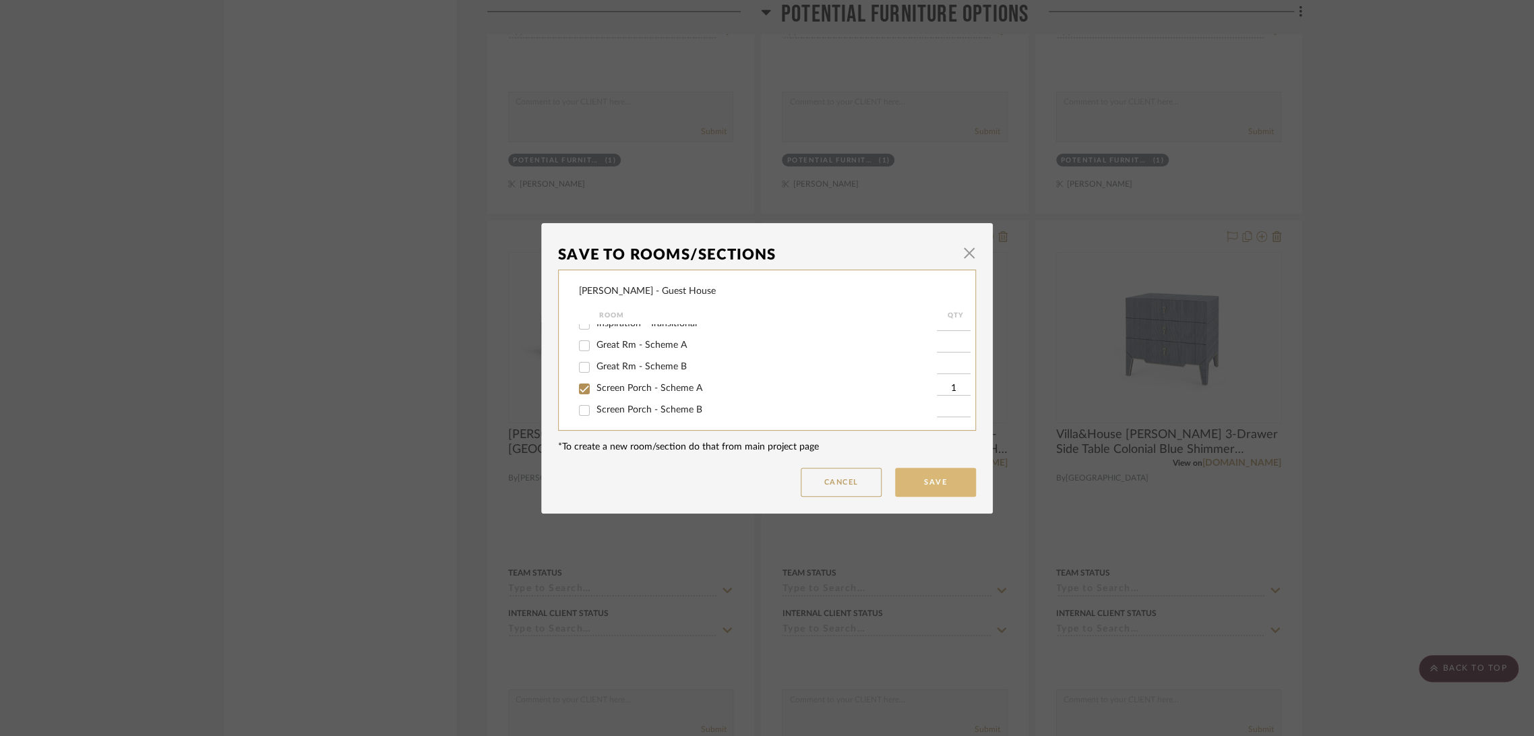
click at [939, 476] on button "Save" at bounding box center [935, 482] width 81 height 29
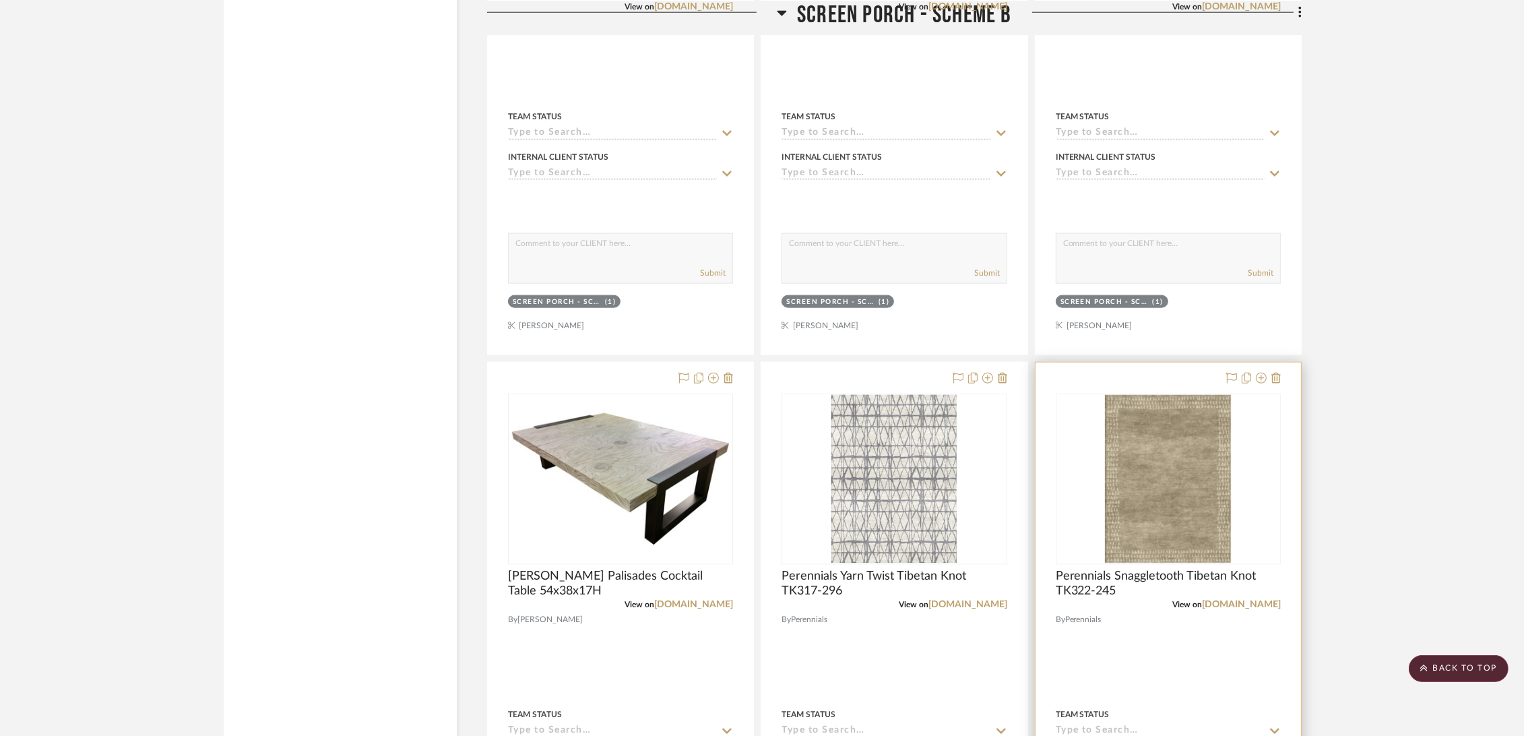
scroll to position [2246, 0]
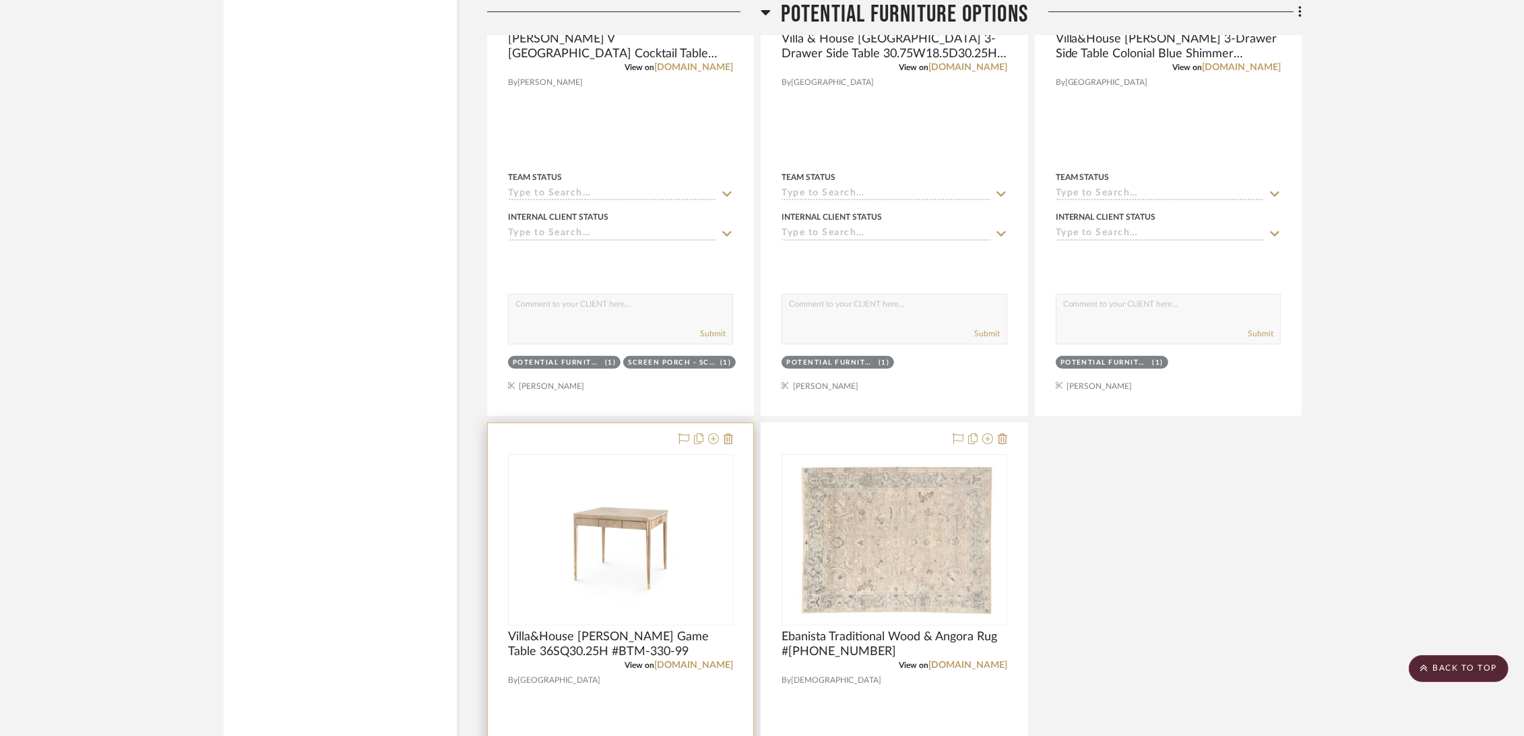
scroll to position [7562, 0]
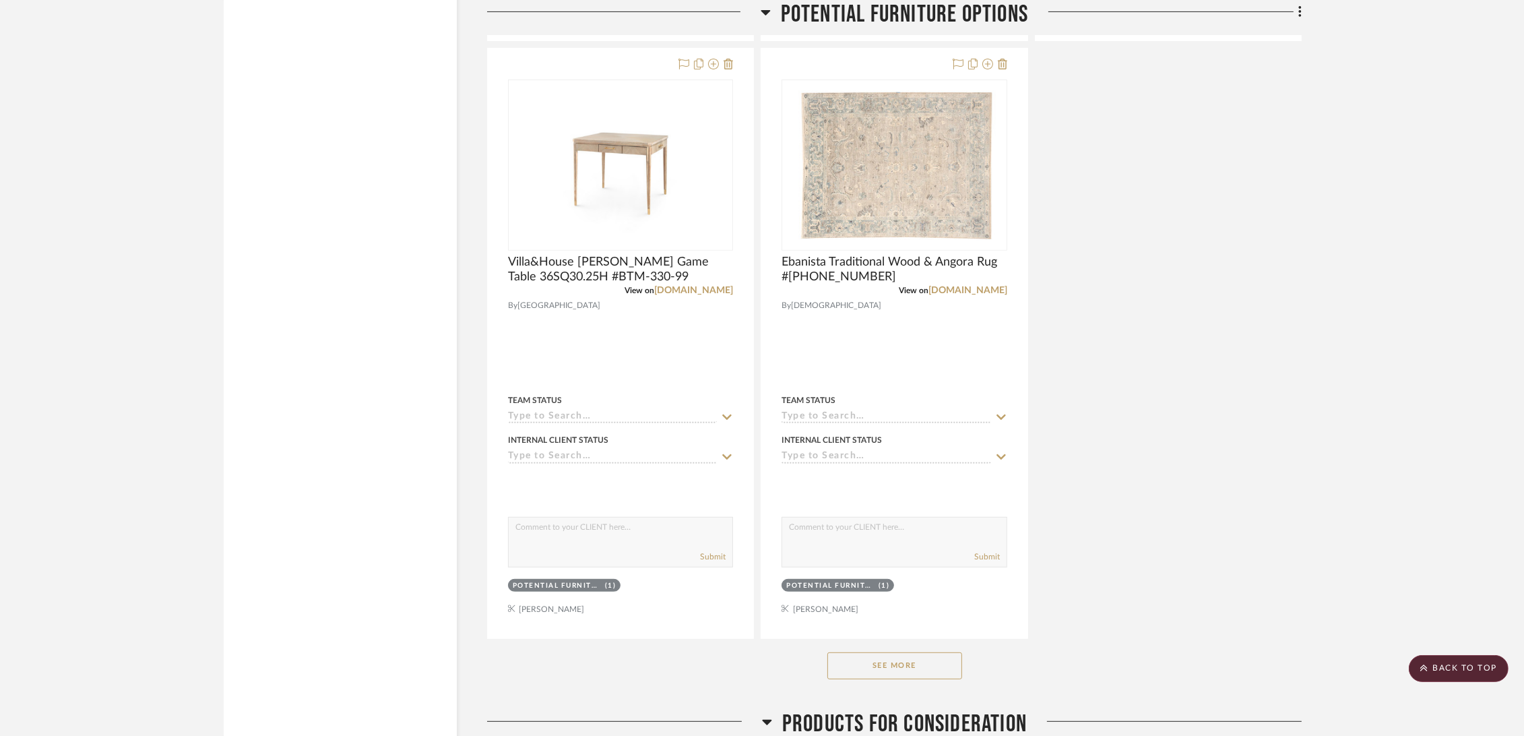
click at [909, 663] on button "See More" at bounding box center [895, 665] width 135 height 27
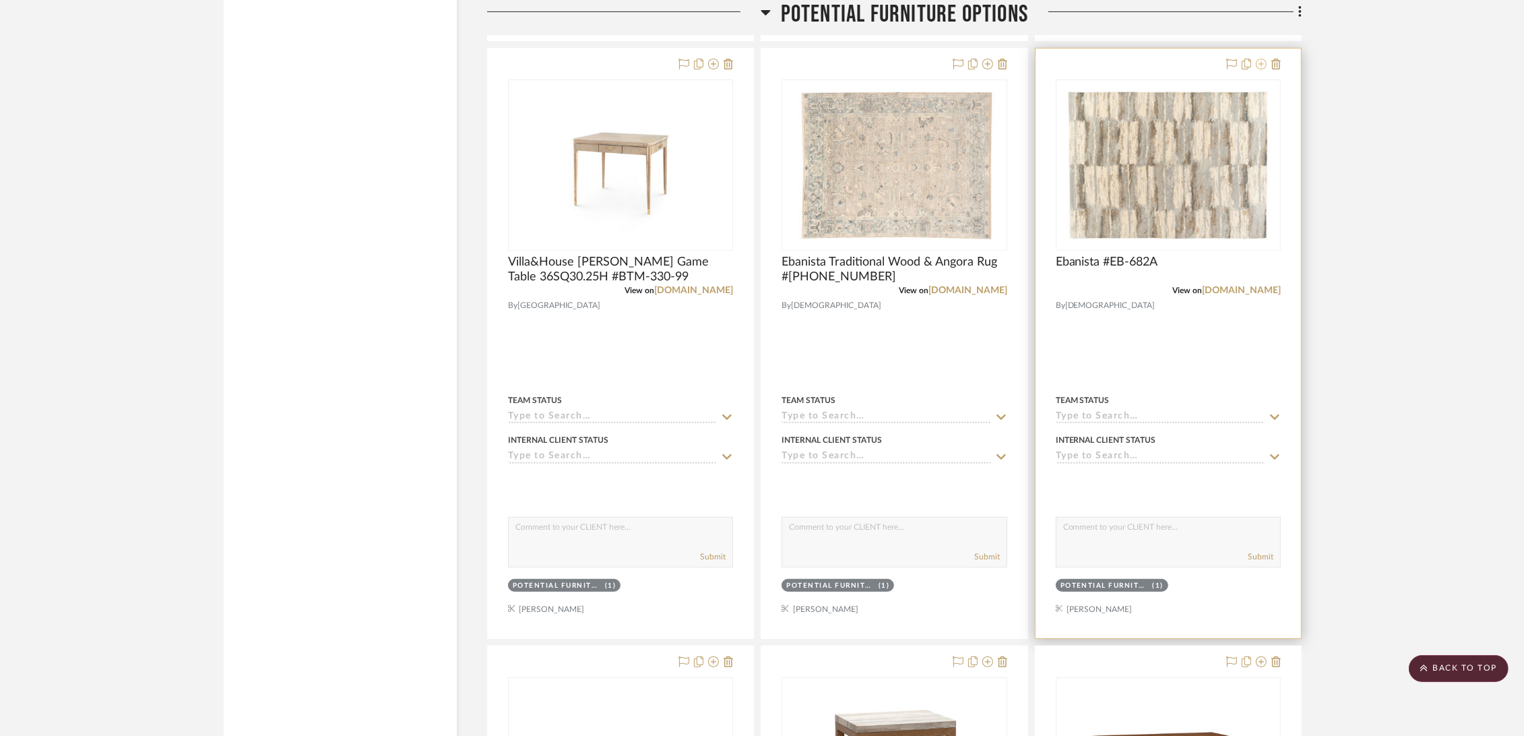
click at [1262, 64] on icon at bounding box center [1261, 64] width 11 height 11
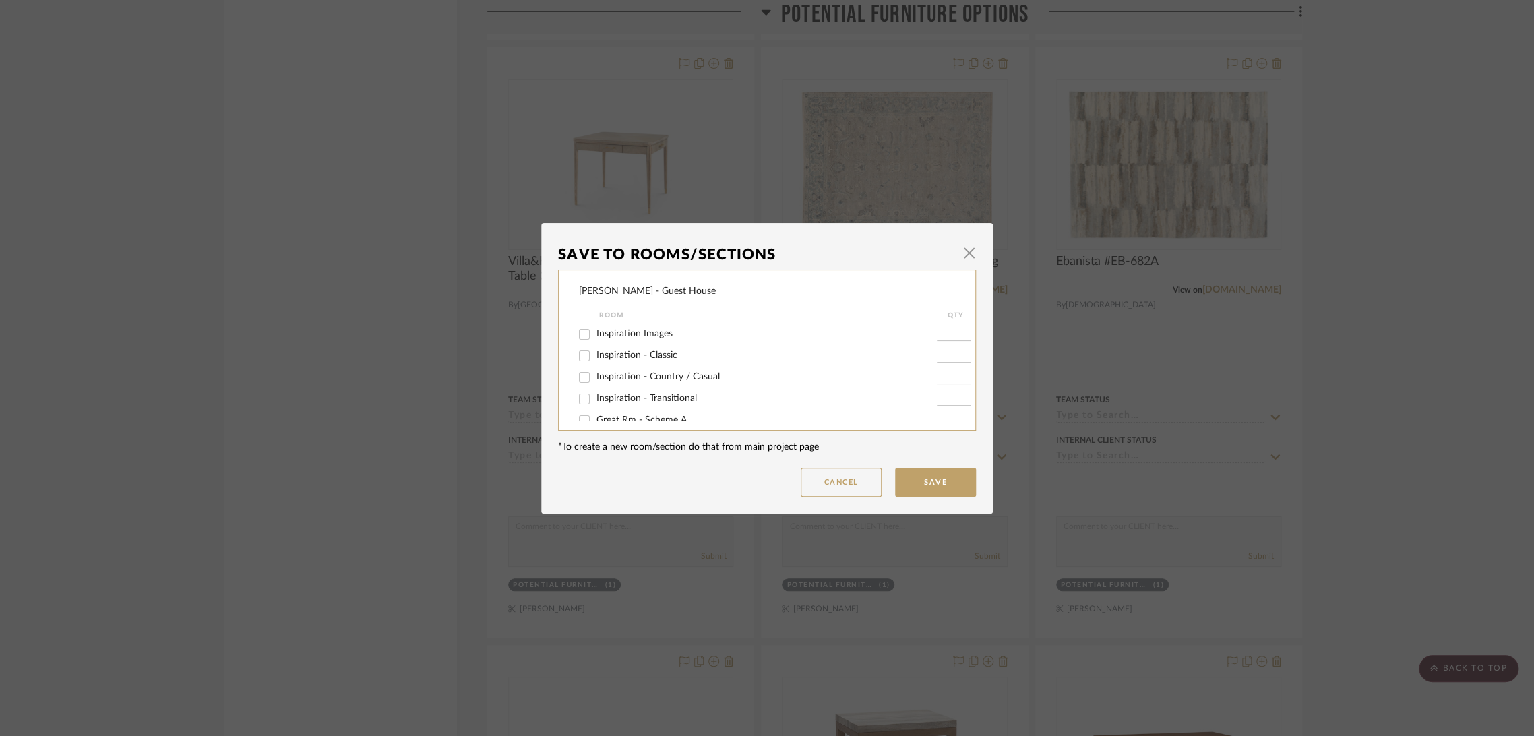
scroll to position [144, 0]
click at [636, 381] on span "PBR - Scheme B" at bounding box center [630, 383] width 68 height 9
click at [595, 381] on input "PBR - Scheme B" at bounding box center [584, 384] width 22 height 22
checkbox input "true"
type input "1"
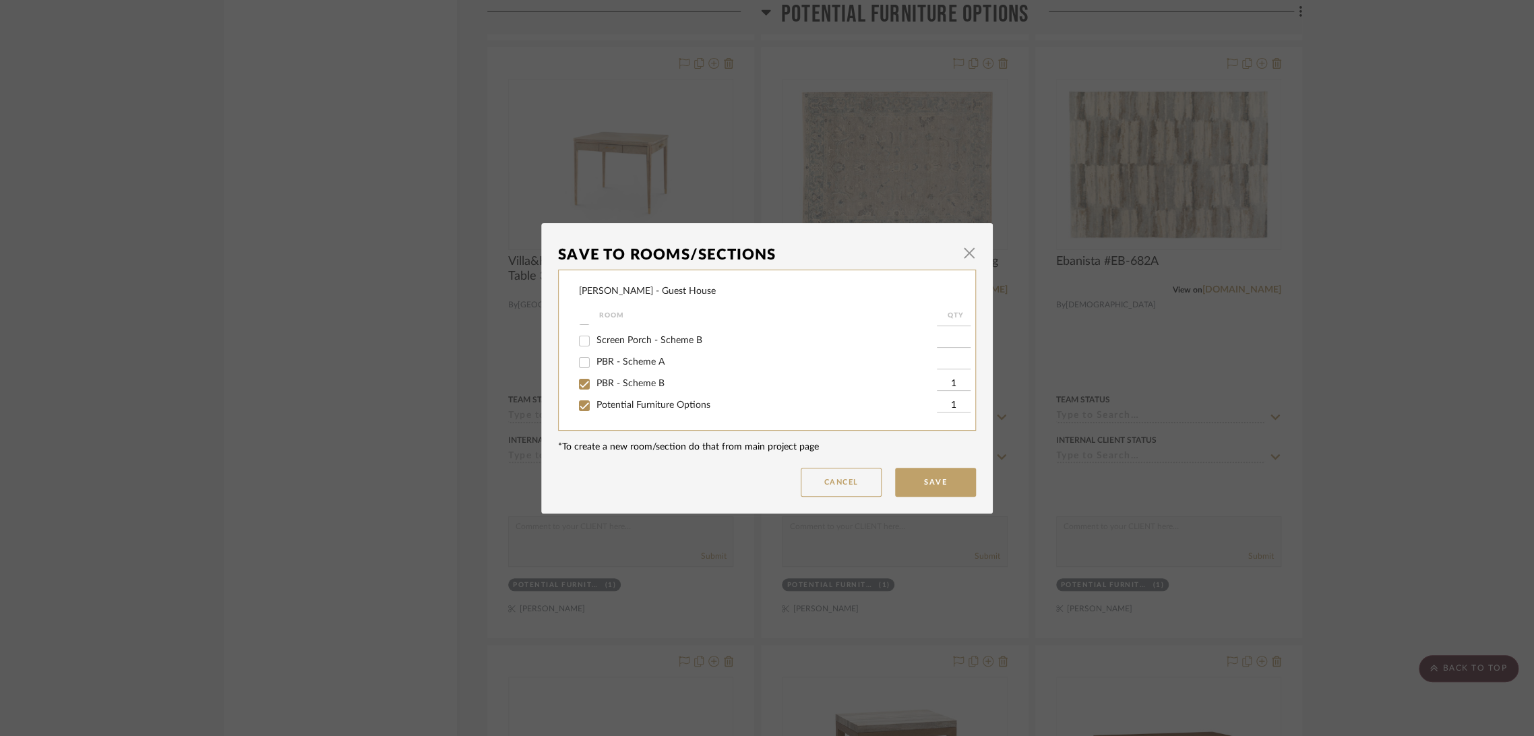
click at [634, 405] on span "Potential Furniture Options" at bounding box center [653, 404] width 114 height 9
click at [595, 405] on input "Potential Furniture Options" at bounding box center [584, 406] width 22 height 22
checkbox input "false"
click at [917, 489] on button "Save" at bounding box center [935, 482] width 81 height 29
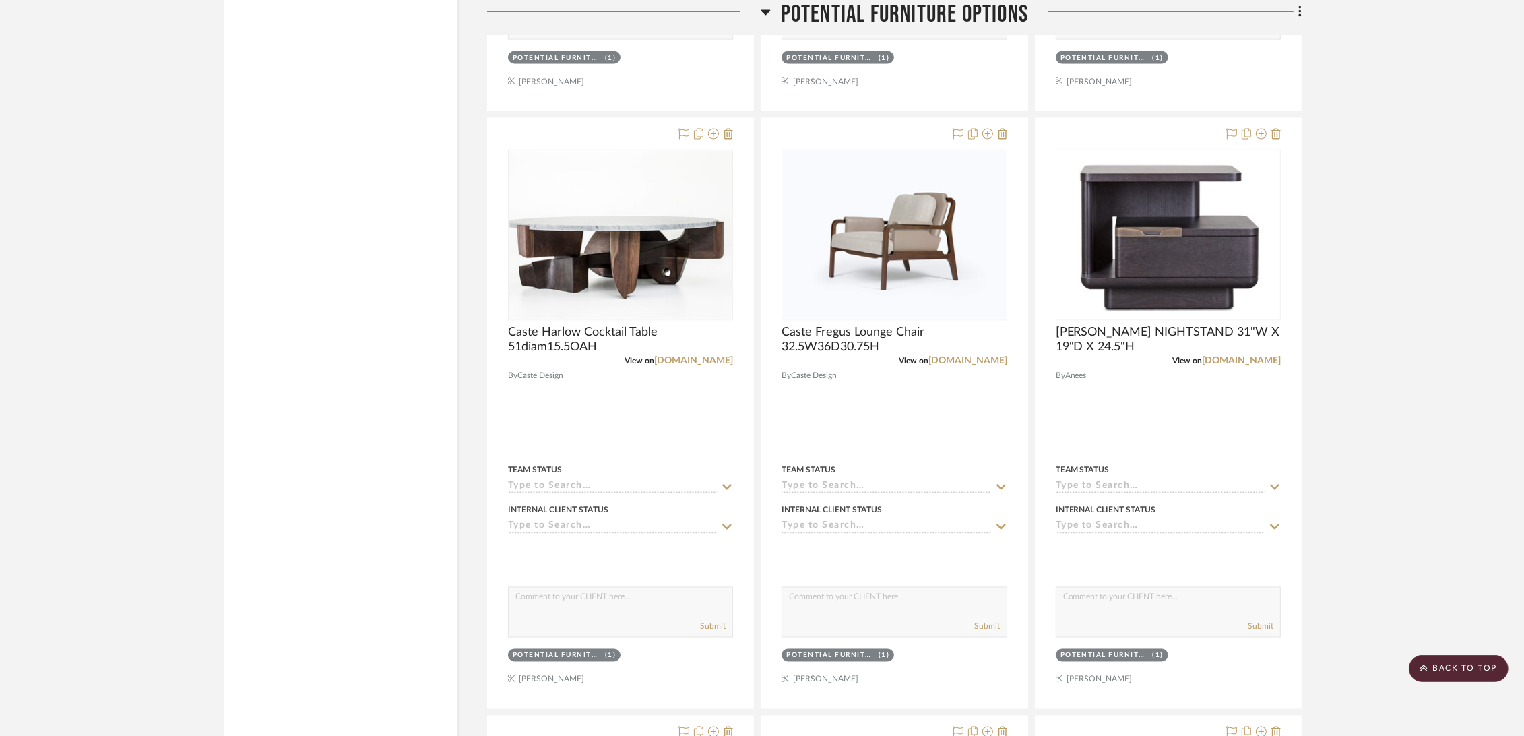
scroll to position [9734, 0]
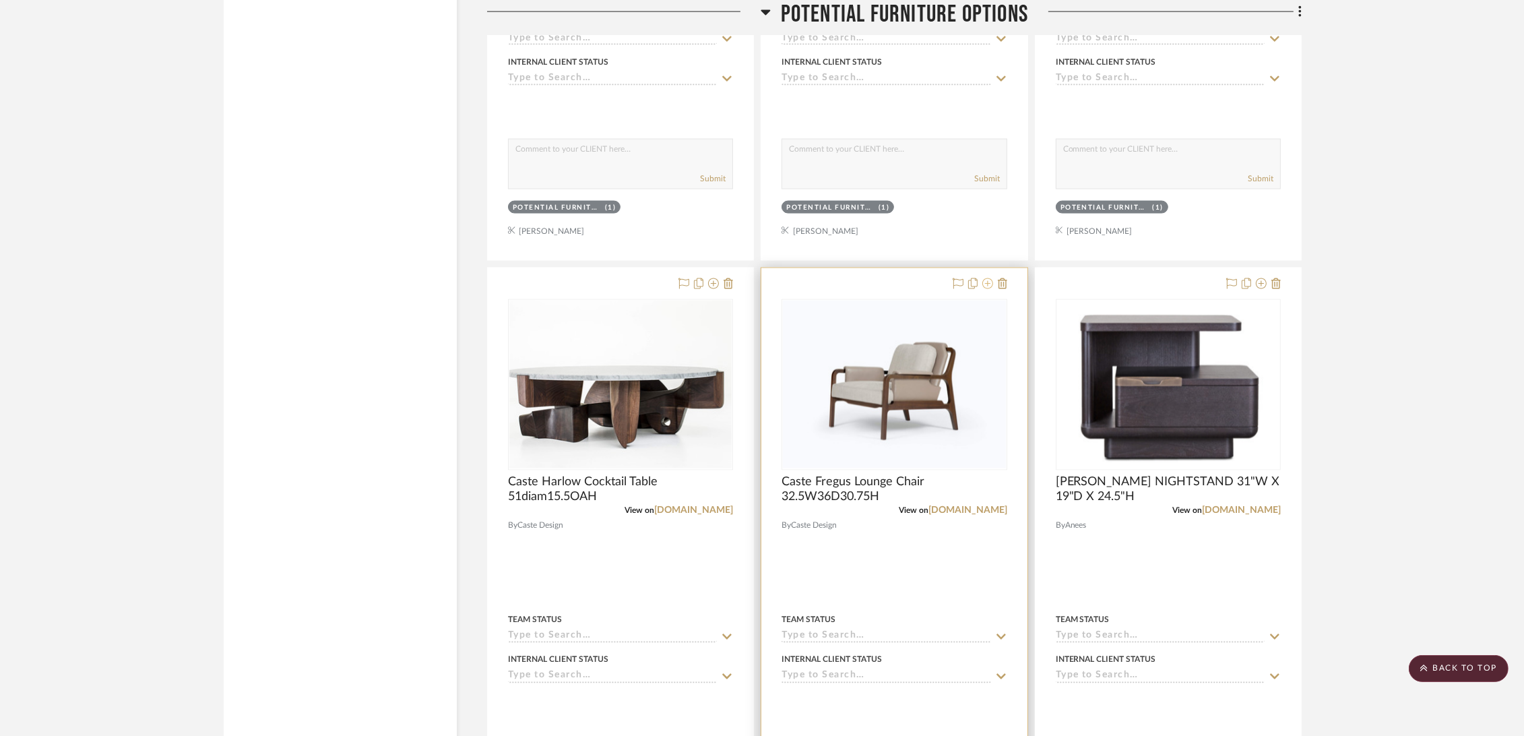
click at [987, 284] on icon at bounding box center [988, 283] width 11 height 11
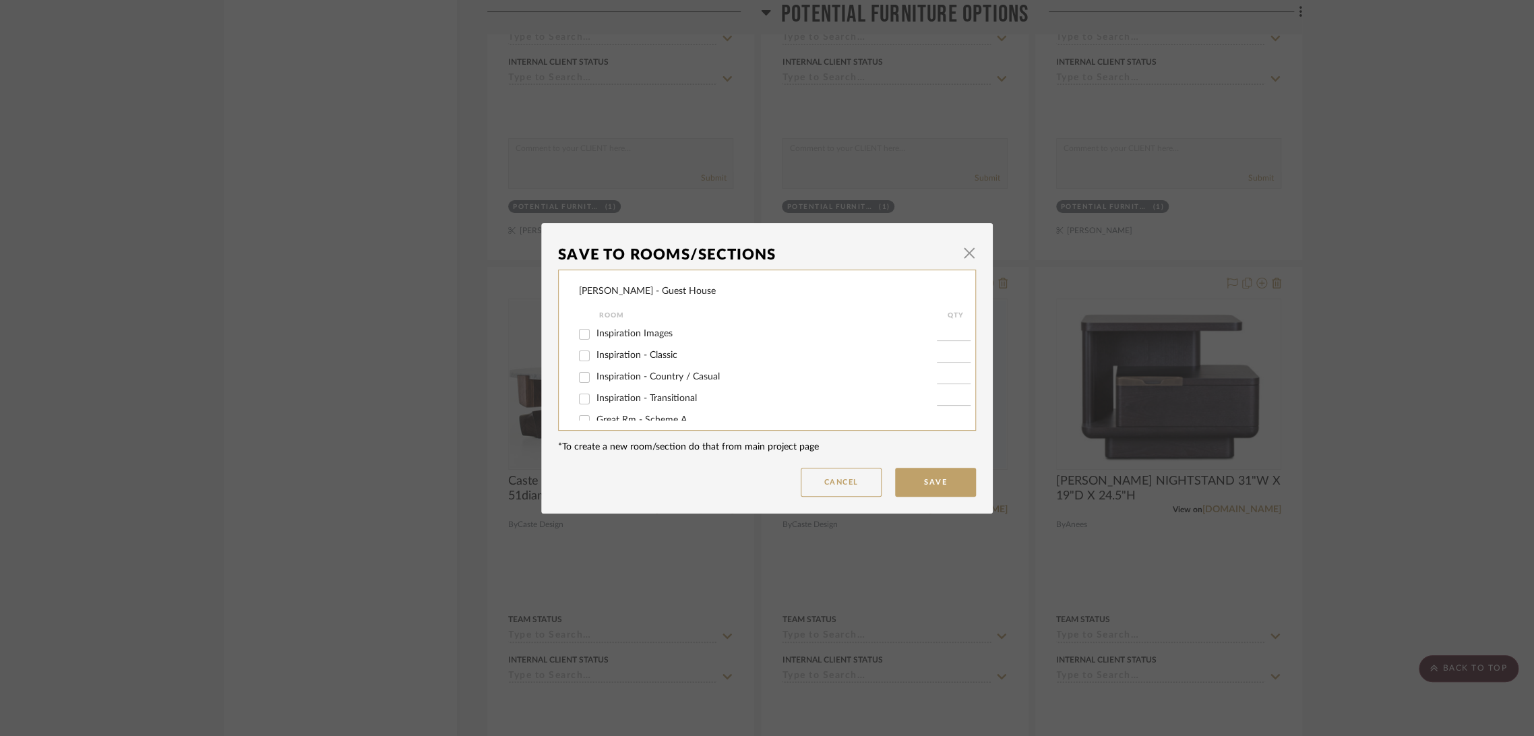
scroll to position [144, 0]
click at [650, 386] on span "PBR - Scheme B" at bounding box center [630, 383] width 68 height 9
click at [595, 386] on input "PBR - Scheme B" at bounding box center [584, 384] width 22 height 22
checkbox input "true"
type input "1"
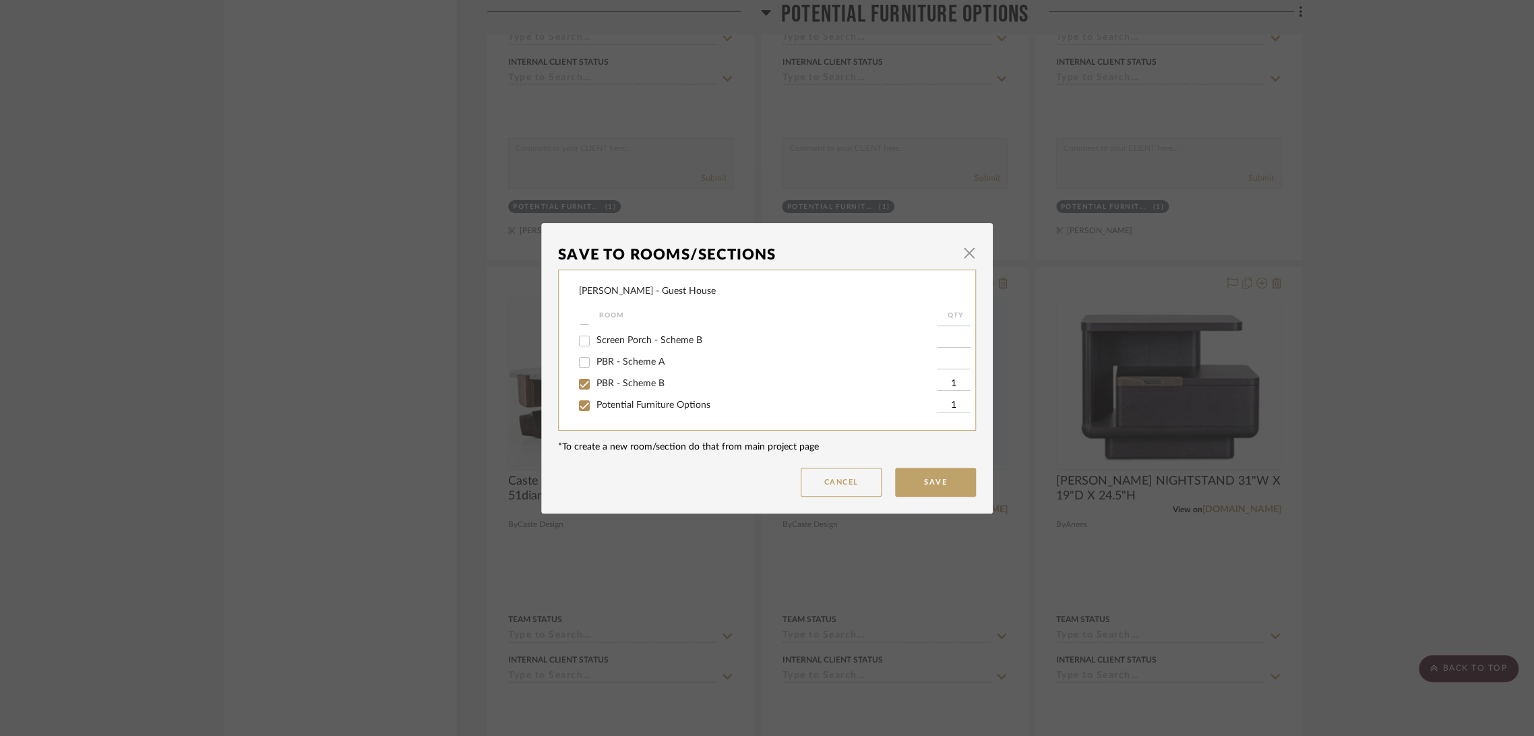
click at [652, 403] on span "Potential Furniture Options" at bounding box center [653, 404] width 114 height 9
click at [595, 403] on input "Potential Furniture Options" at bounding box center [584, 406] width 22 height 22
checkbox input "false"
click at [931, 476] on button "Save" at bounding box center [935, 482] width 81 height 29
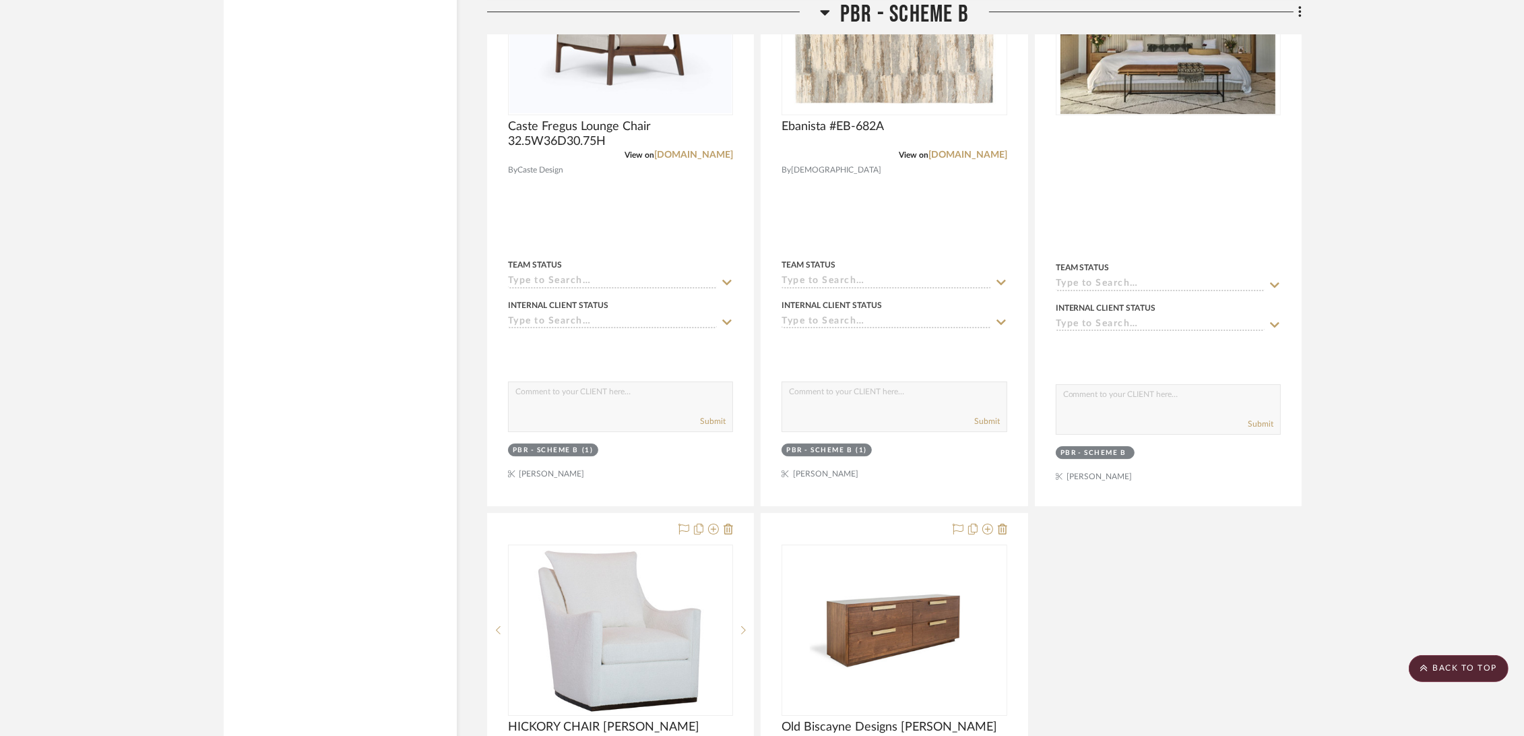
scroll to position [5615, 0]
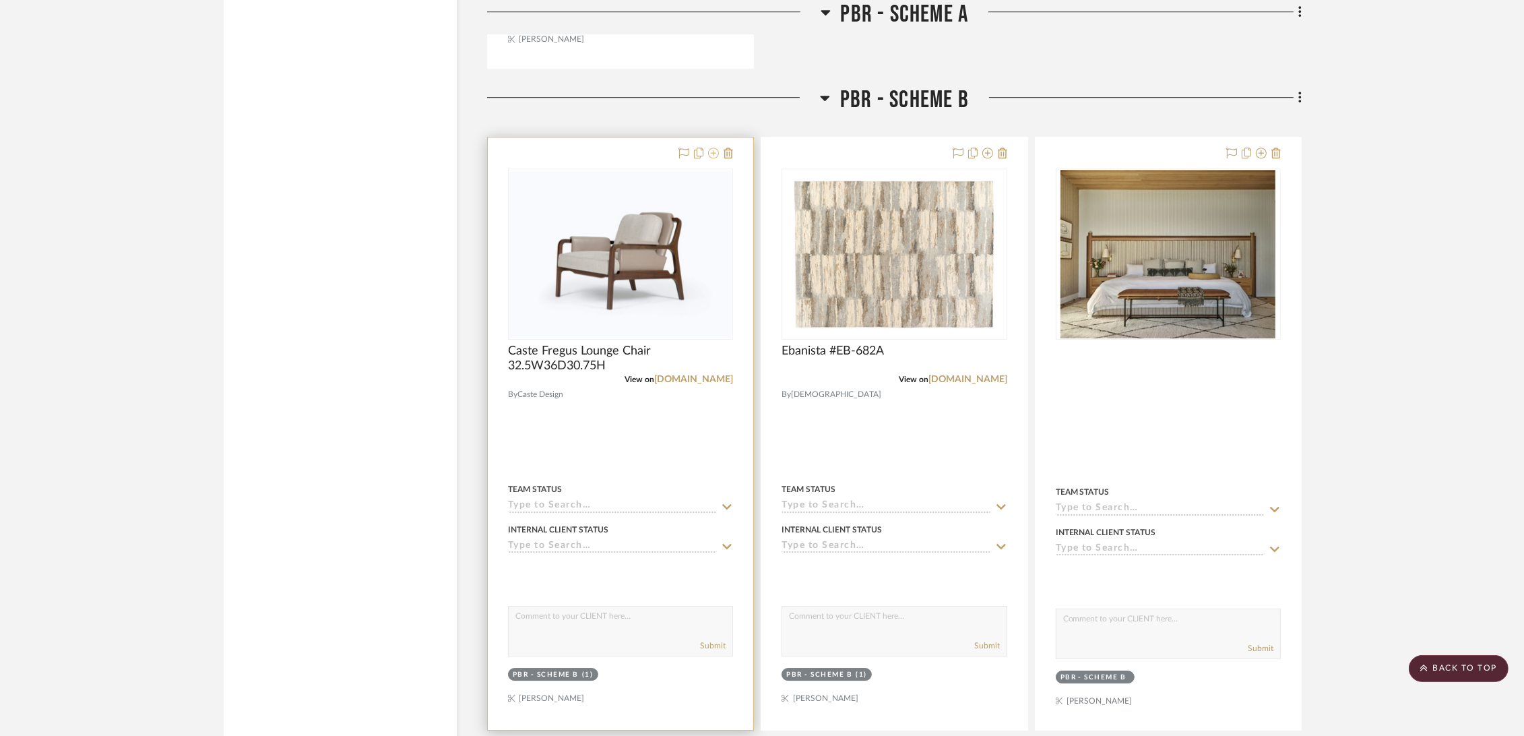
click at [711, 152] on icon at bounding box center [713, 153] width 11 height 11
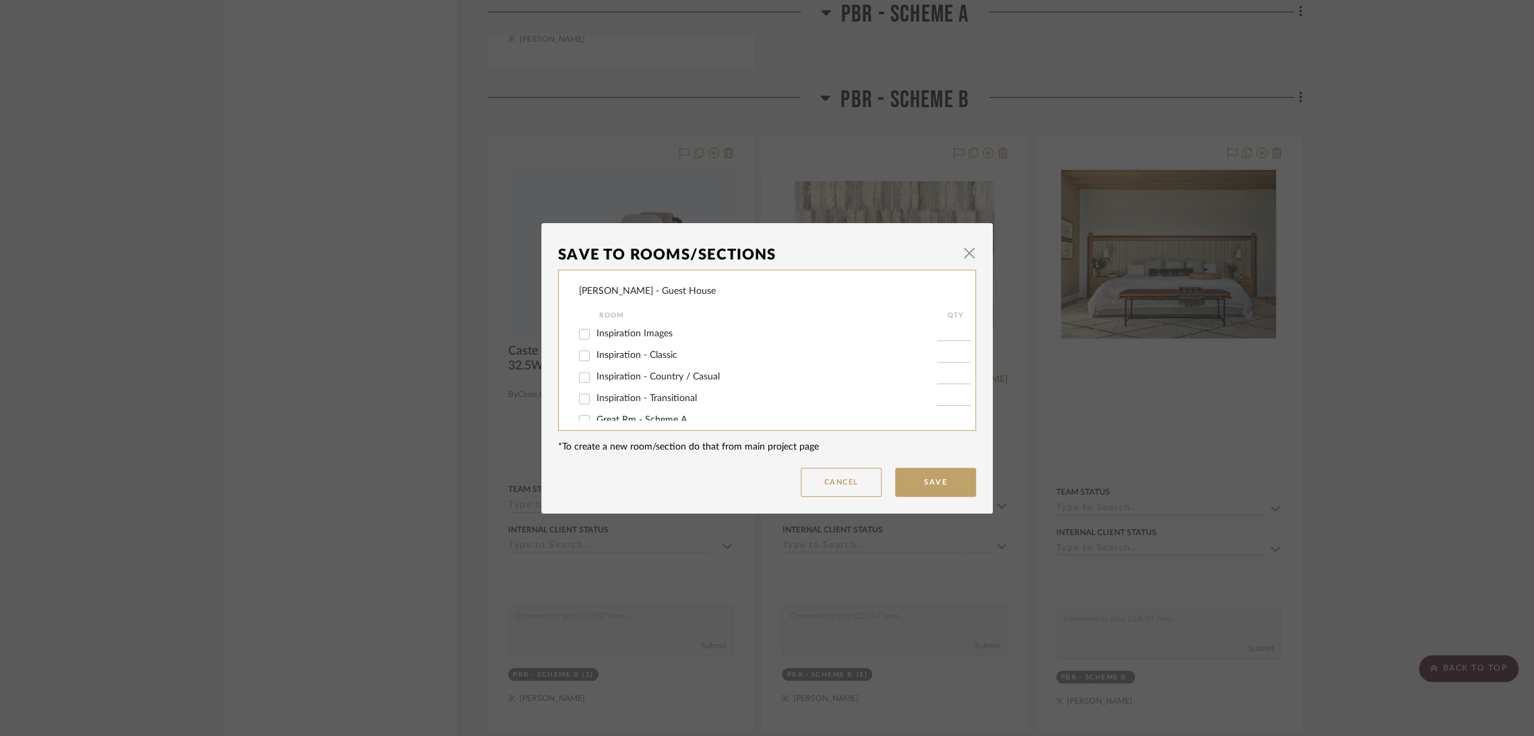
scroll to position [144, 0]
click at [608, 383] on span "PBR - Scheme B" at bounding box center [630, 383] width 68 height 9
click at [595, 383] on input "PBR - Scheme B" at bounding box center [584, 384] width 22 height 22
checkbox input "false"
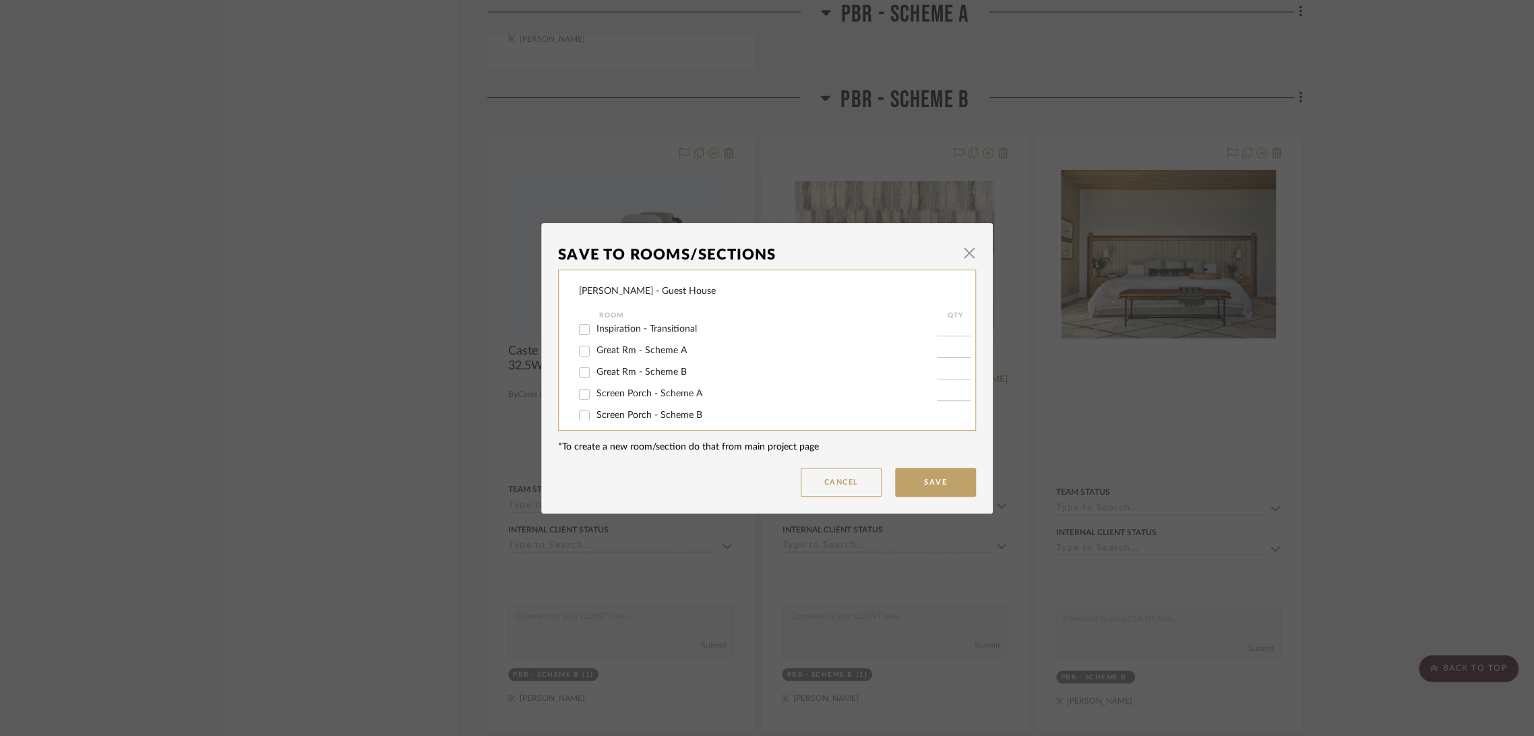
click at [607, 408] on div "Screen Porch - Scheme B" at bounding box center [758, 416] width 358 height 22
click at [606, 412] on span "Screen Porch - Scheme B" at bounding box center [649, 414] width 106 height 9
click at [595, 412] on input "Screen Porch - Scheme B" at bounding box center [584, 416] width 22 height 22
checkbox input "true"
type input "1"
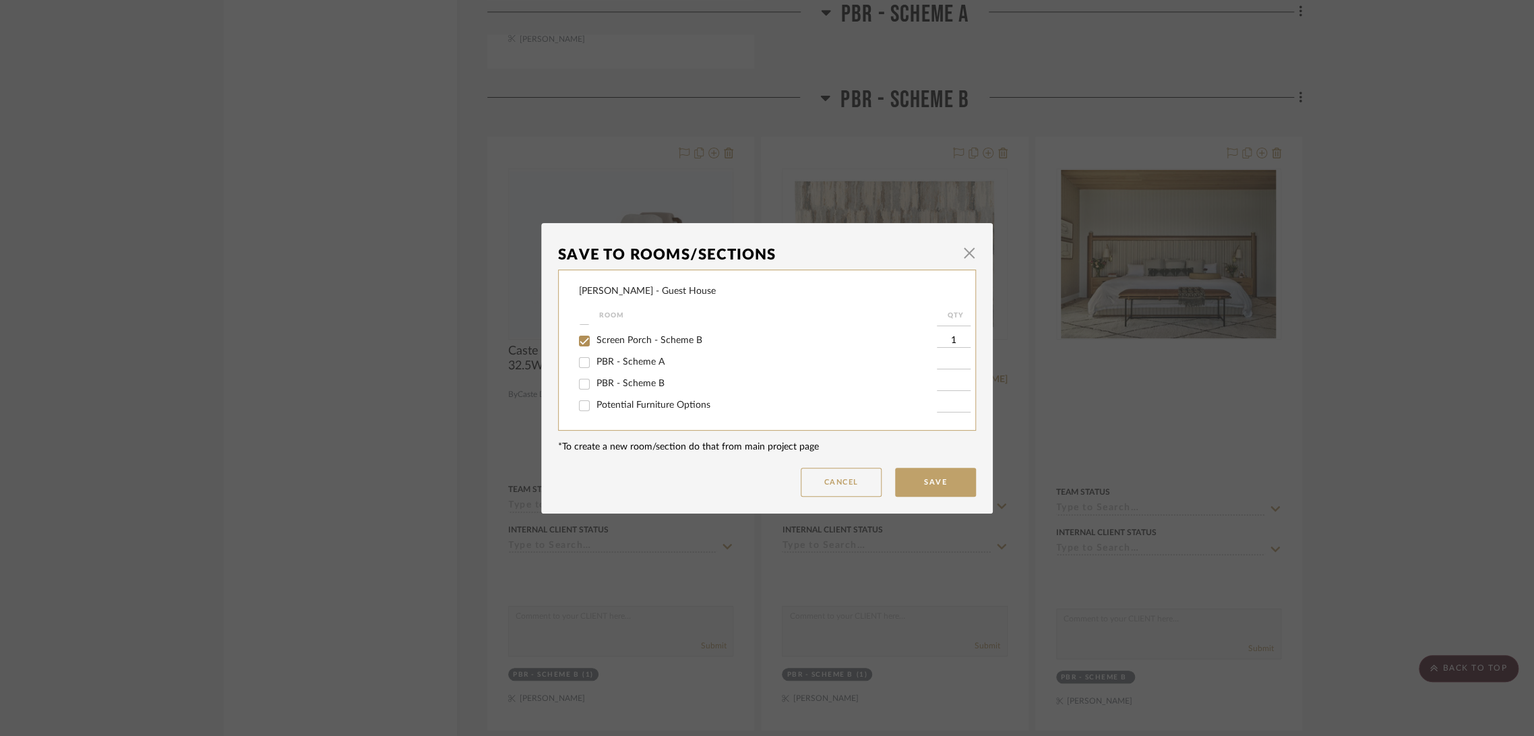
scroll to position [0, 0]
click at [929, 477] on button "Save" at bounding box center [935, 482] width 81 height 29
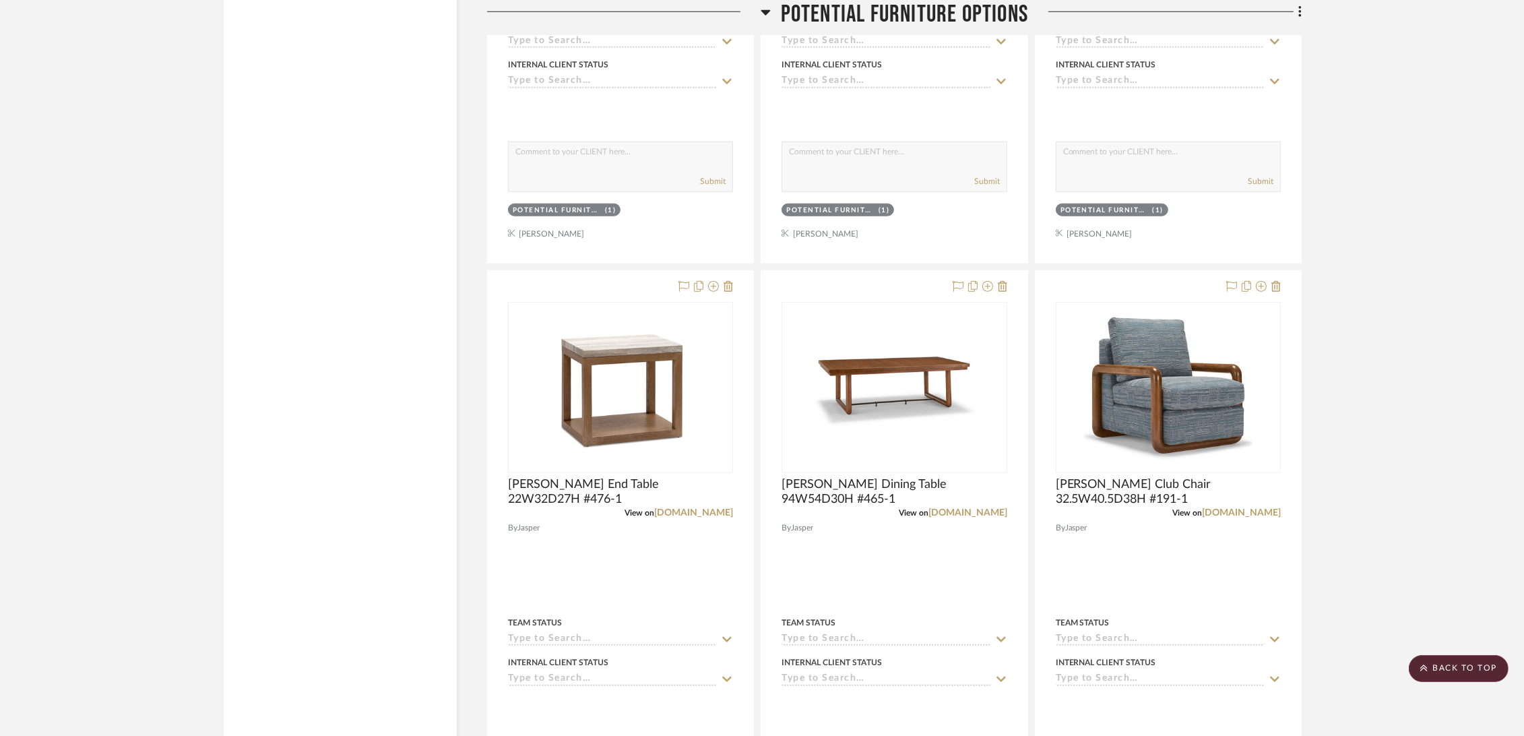
scroll to position [8685, 0]
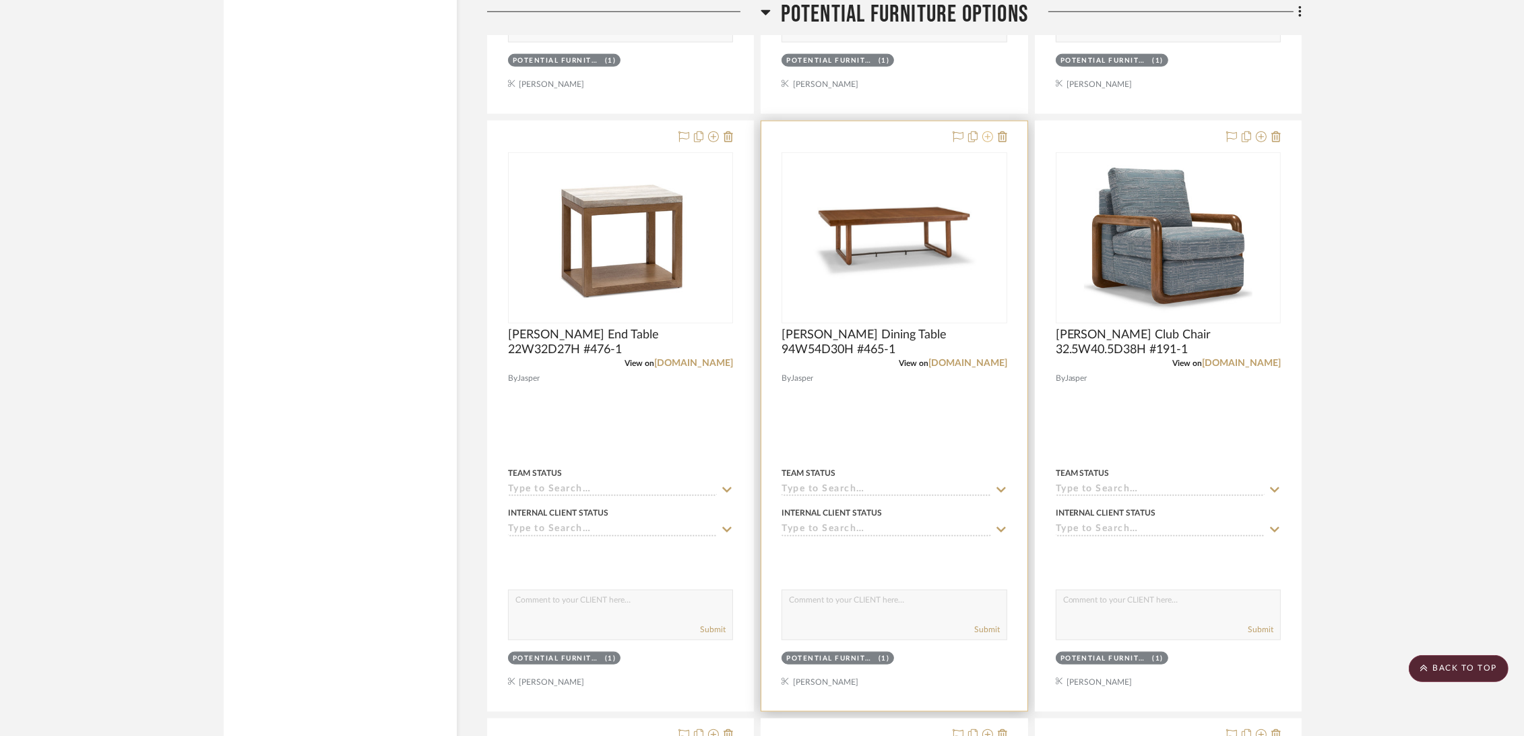
click at [985, 139] on icon at bounding box center [988, 136] width 11 height 11
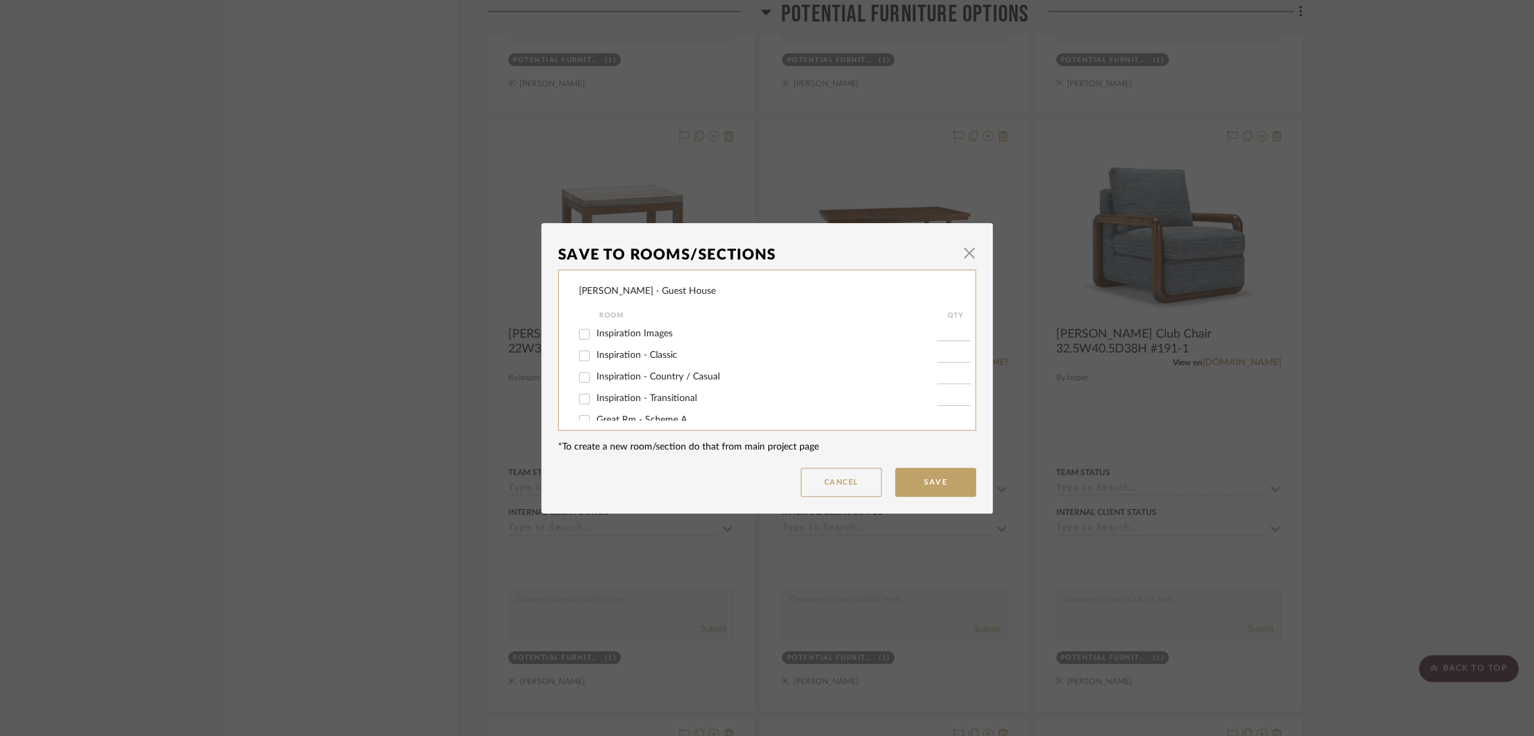
scroll to position [75, 0]
click at [664, 383] on label "Screen Porch - Scheme A" at bounding box center [766, 388] width 340 height 11
click at [595, 382] on input "Screen Porch - Scheme A" at bounding box center [584, 389] width 22 height 22
checkbox input "true"
type input "1"
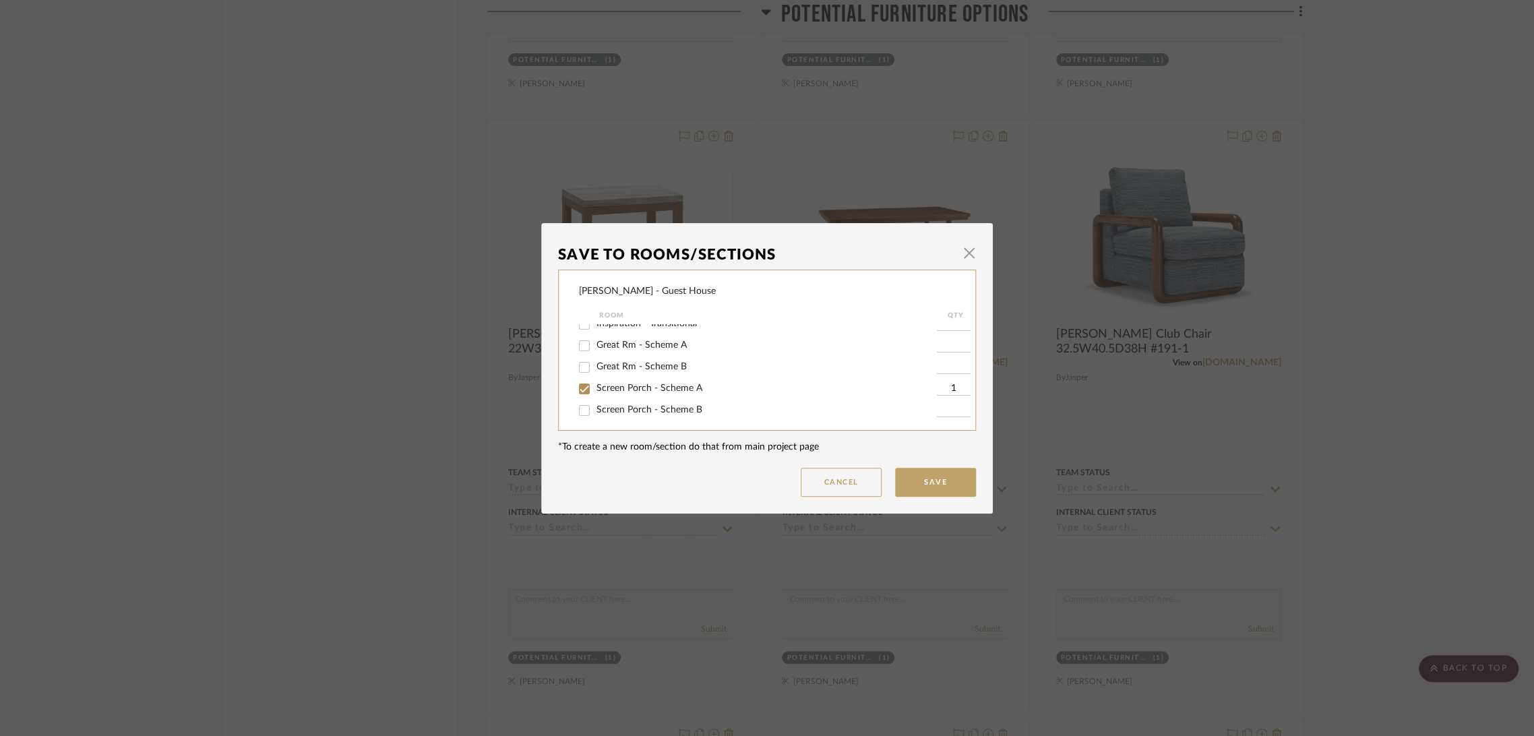
scroll to position [144, 0]
click at [663, 399] on div "Potential Furniture Options" at bounding box center [758, 406] width 358 height 22
click at [663, 402] on span "Potential Furniture Options" at bounding box center [653, 404] width 114 height 9
click at [595, 402] on input "Potential Furniture Options" at bounding box center [584, 406] width 22 height 22
checkbox input "false"
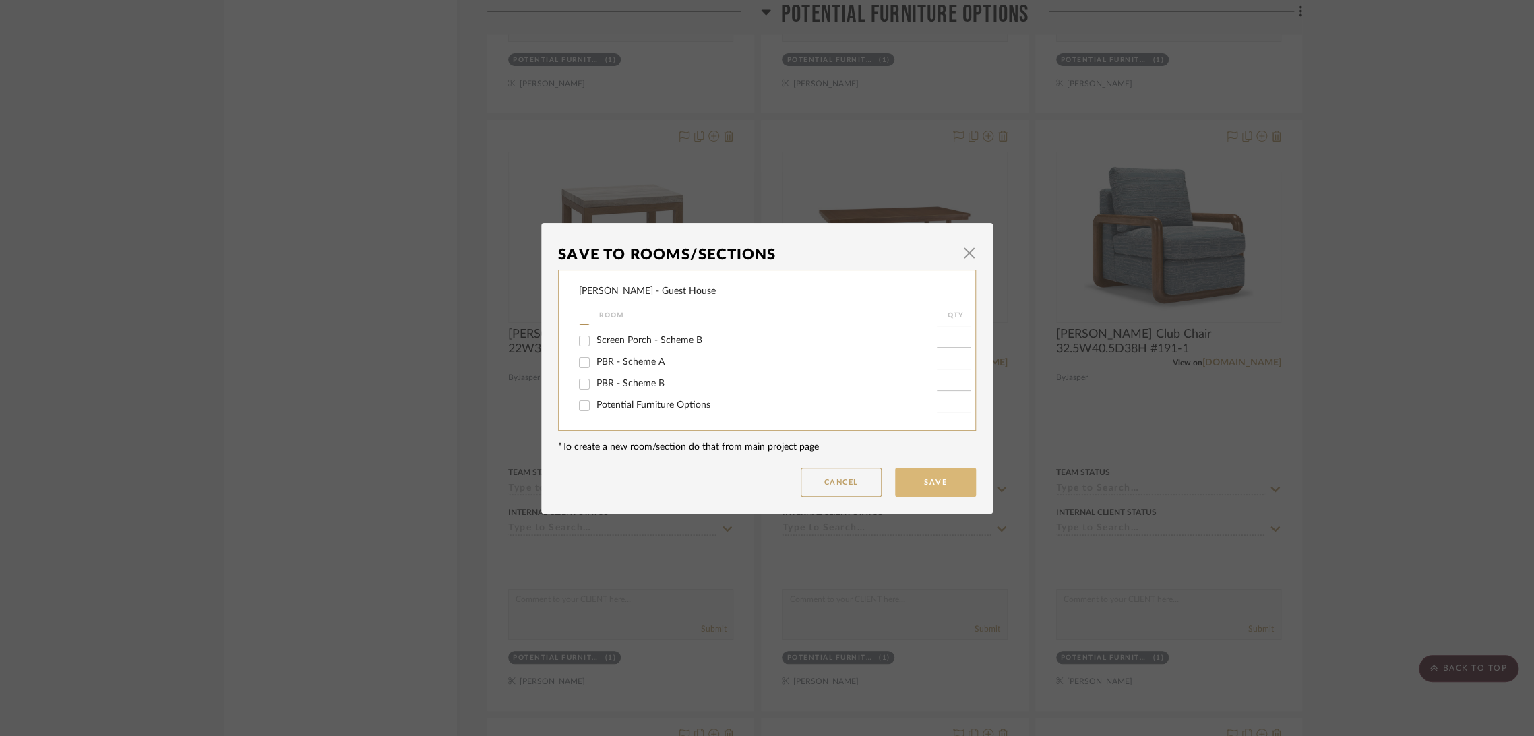
click at [921, 483] on button "Save" at bounding box center [935, 482] width 81 height 29
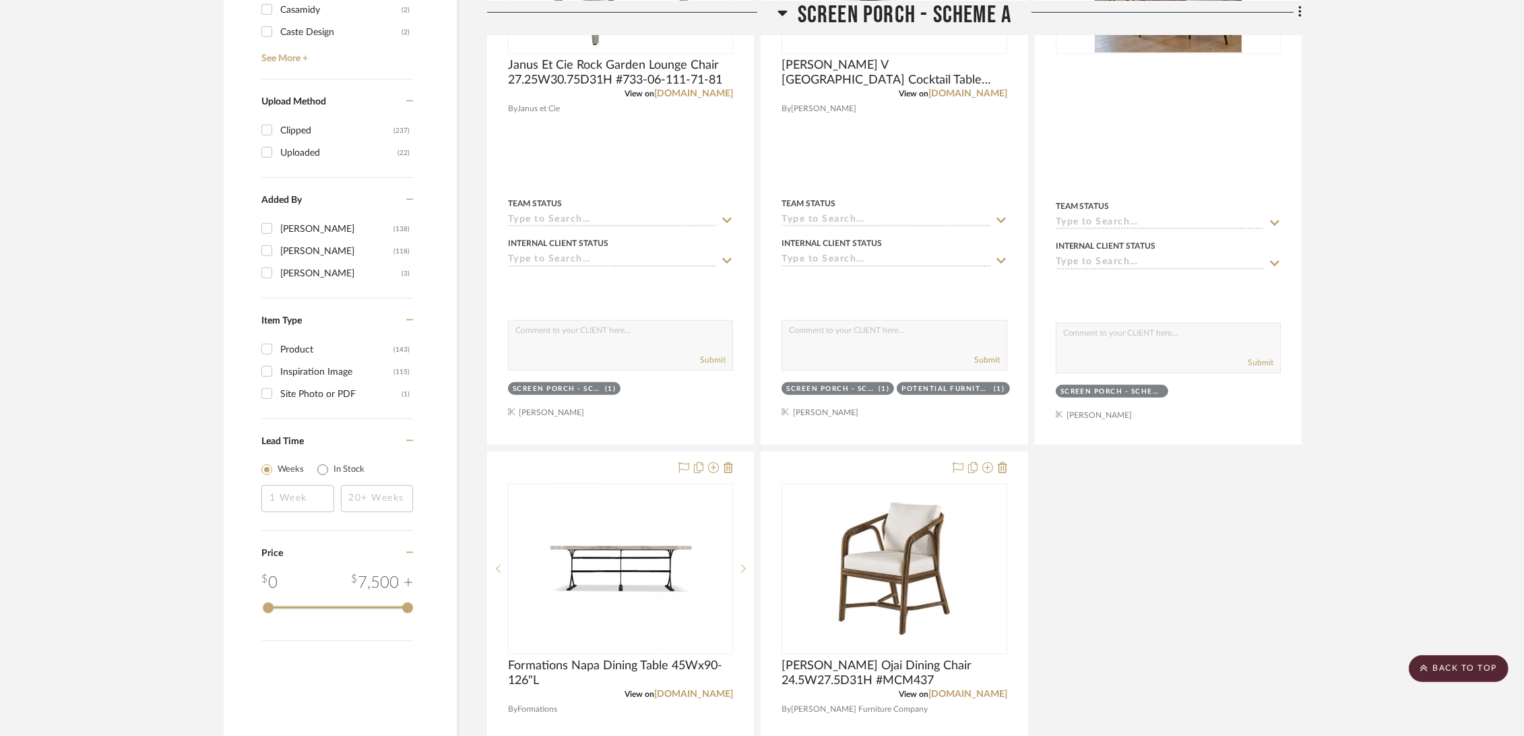
scroll to position [1348, 0]
